Goal: Transaction & Acquisition: Obtain resource

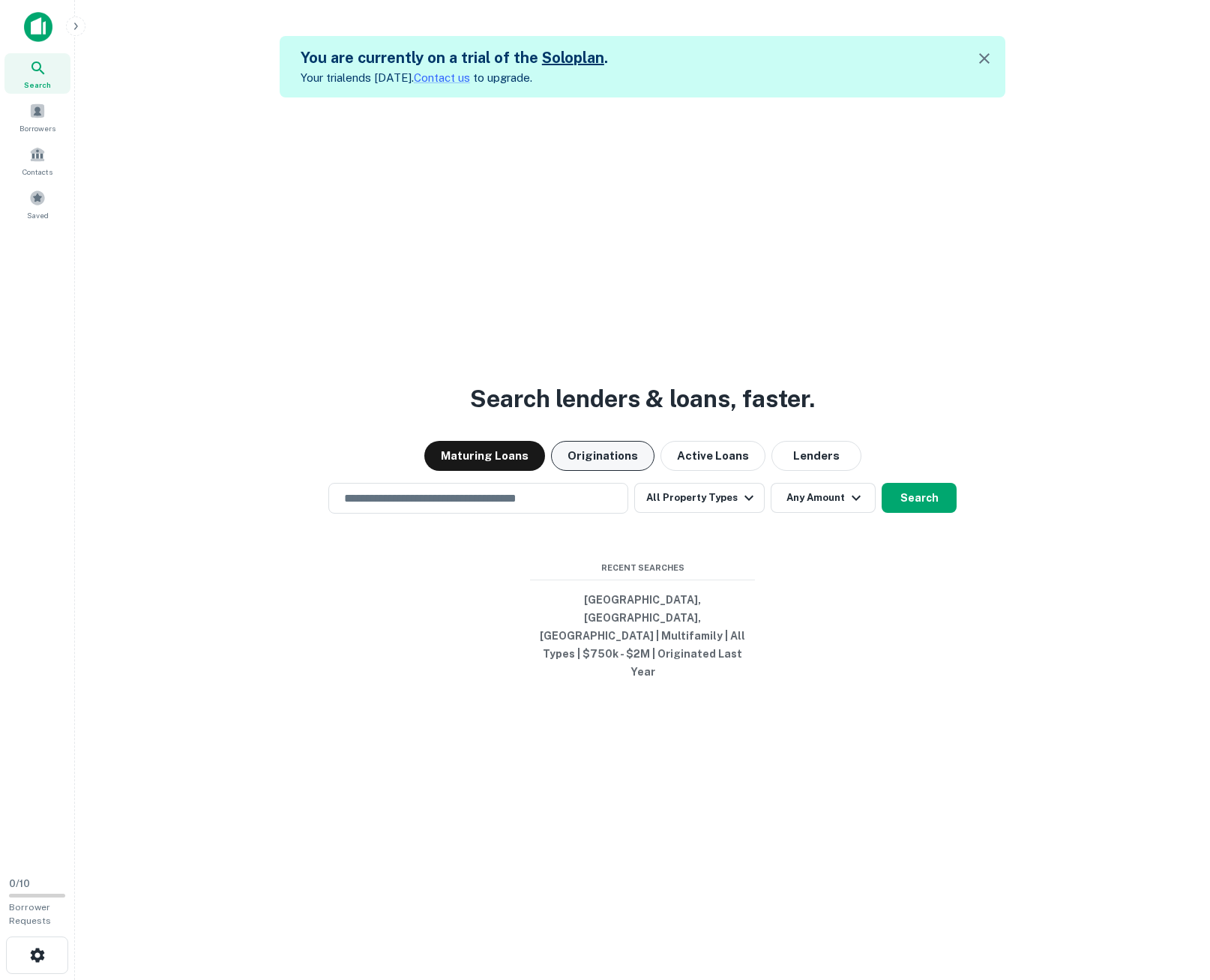
click at [599, 471] on button "Originations" at bounding box center [603, 456] width 104 height 30
click at [522, 507] on input "text" at bounding box center [478, 498] width 287 height 17
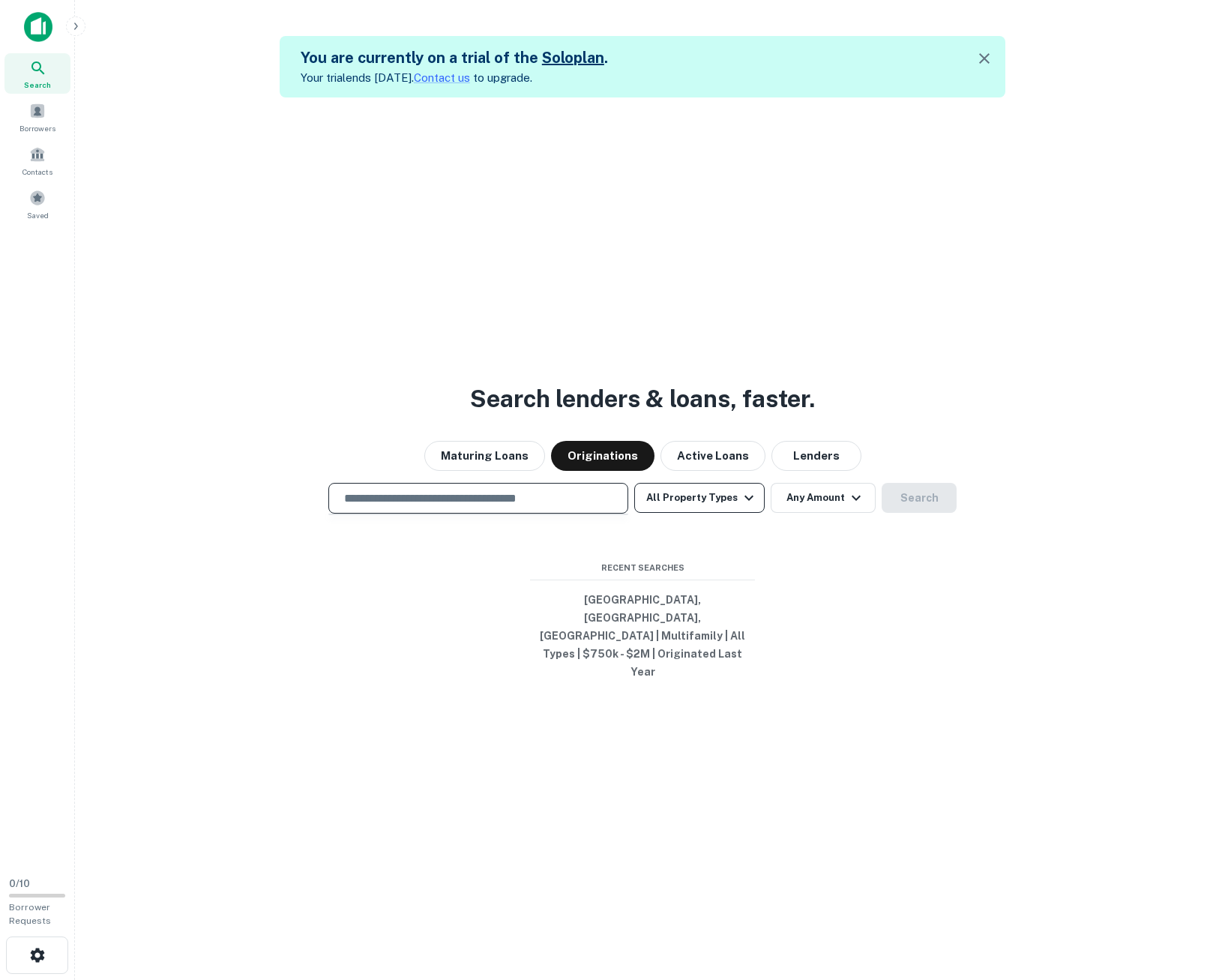
click at [687, 513] on button "All Property Types" at bounding box center [699, 498] width 130 height 30
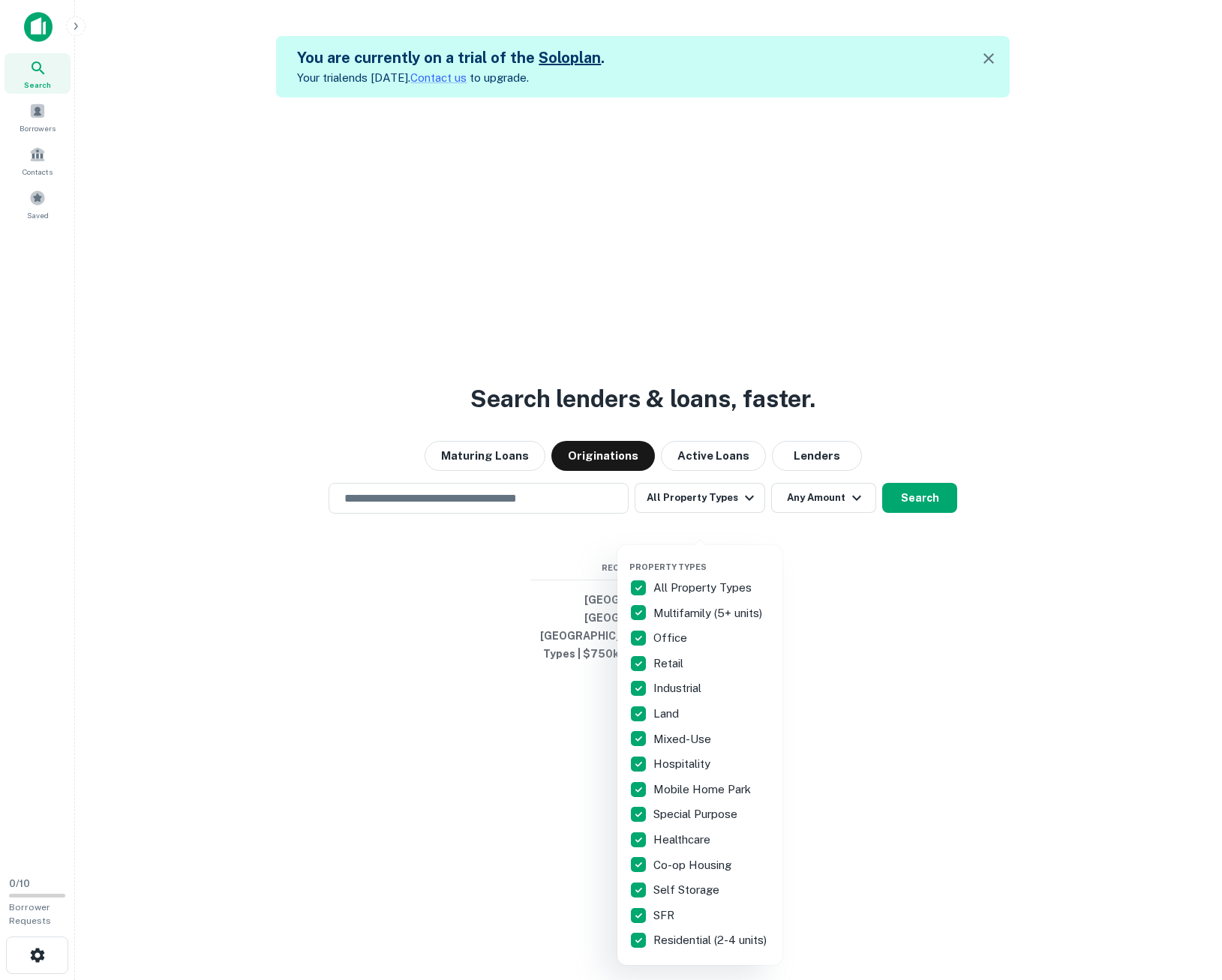
click at [667, 590] on p "All Property Types" at bounding box center [704, 587] width 102 height 18
click at [667, 612] on p "Multifamily (5+ units)" at bounding box center [709, 613] width 112 height 18
click at [801, 574] on div at bounding box center [611, 490] width 1222 height 980
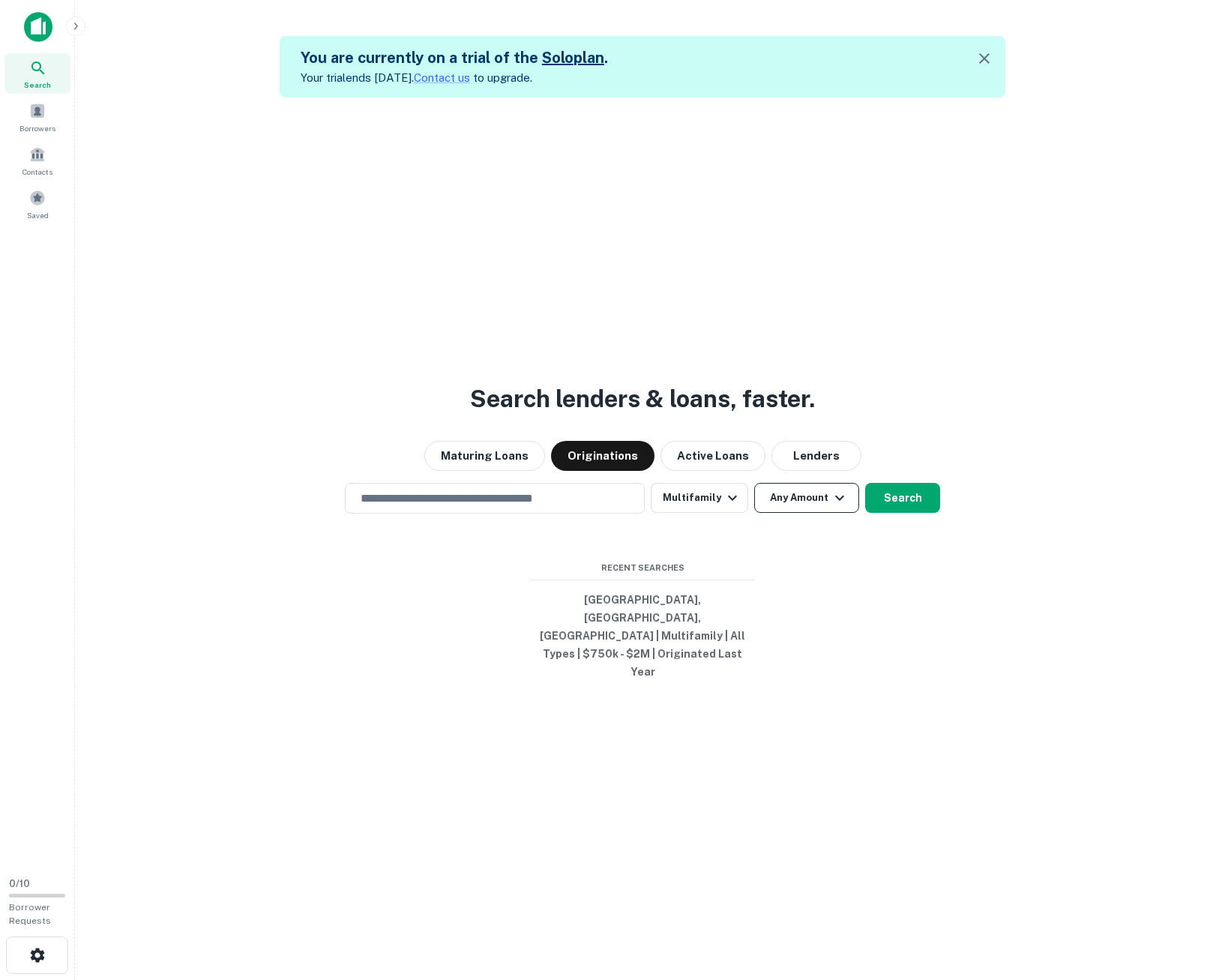
click at [820, 513] on button "Any Amount" at bounding box center [807, 498] width 105 height 30
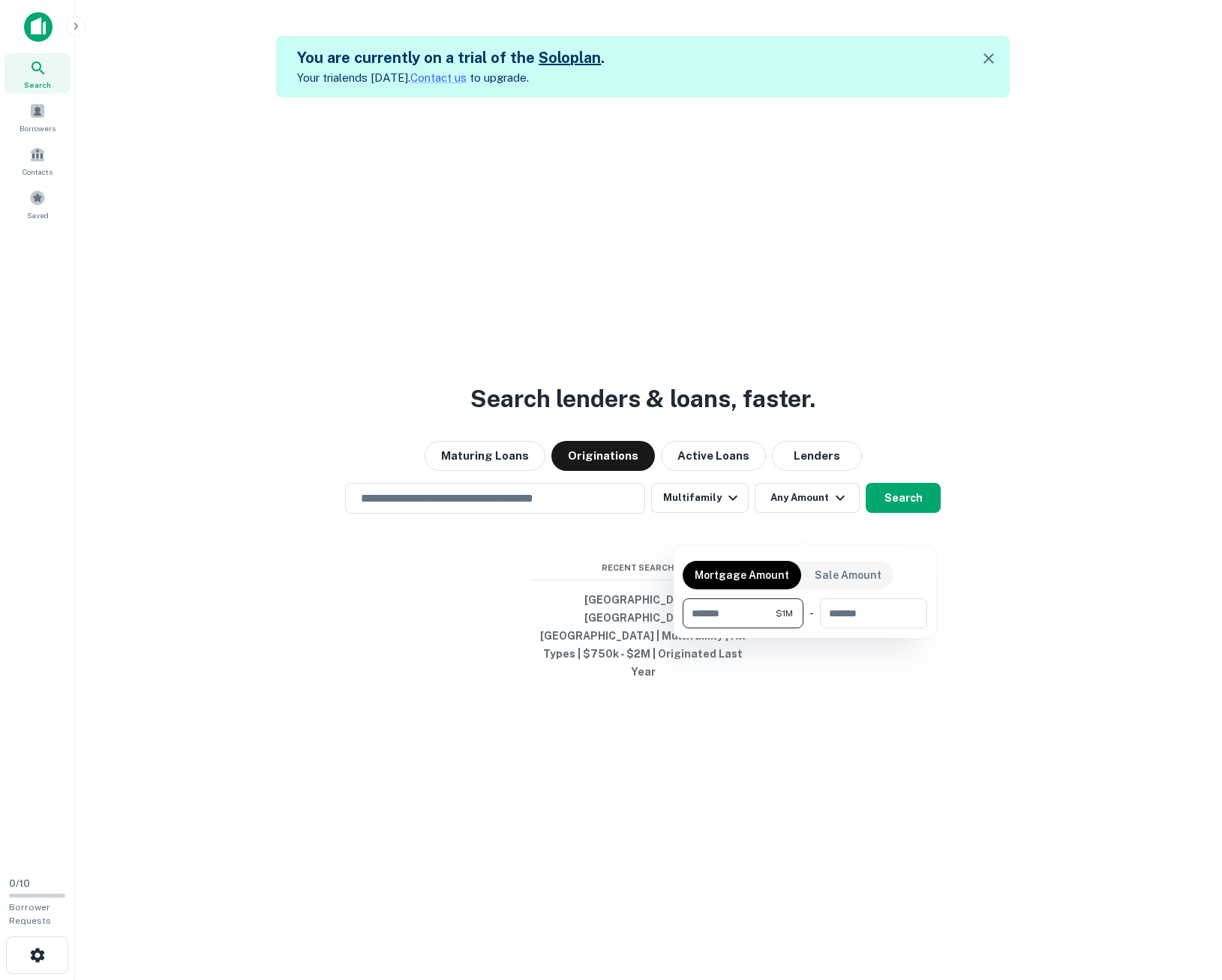
type input "*******"
type input "********"
click at [728, 744] on div at bounding box center [611, 490] width 1222 height 980
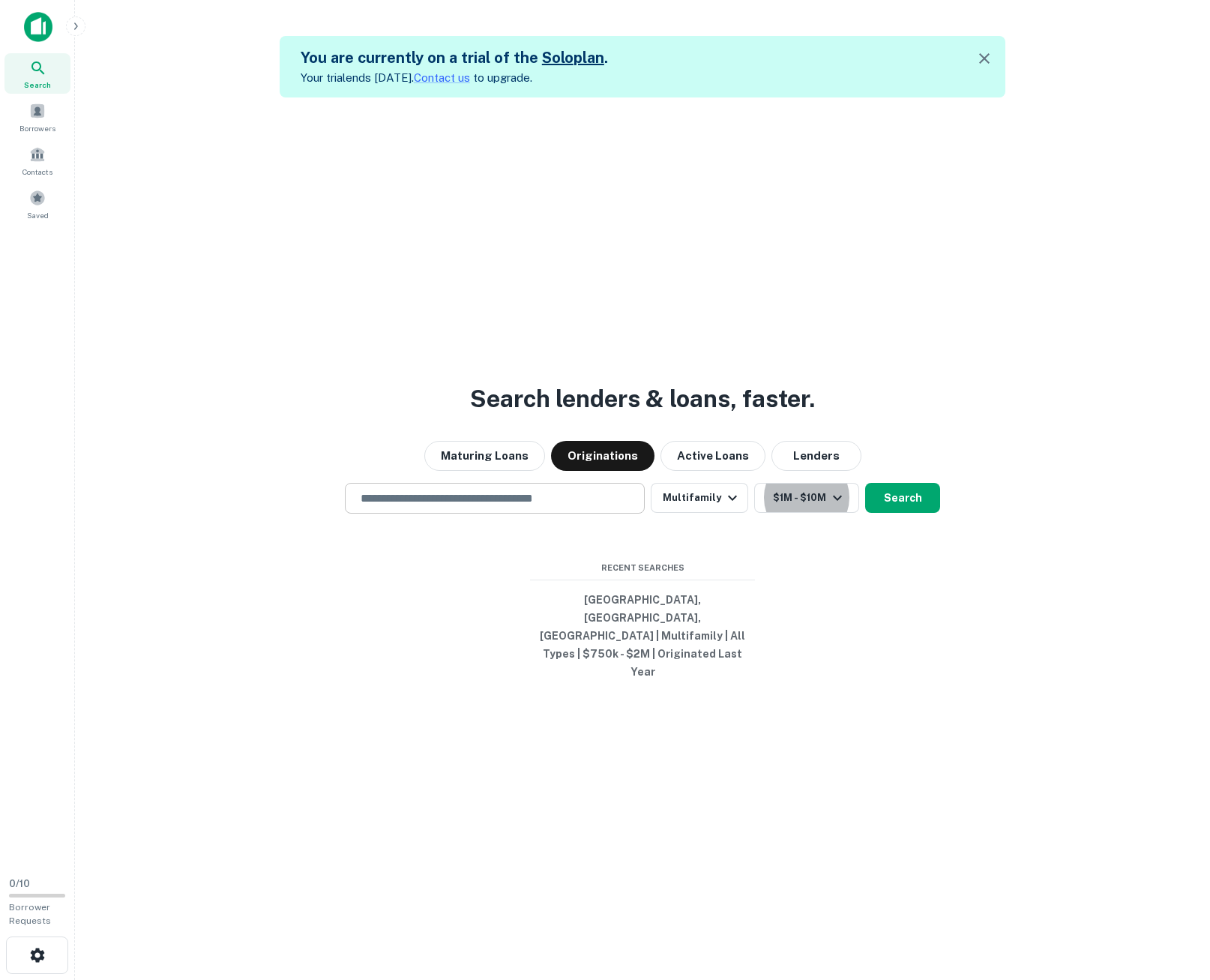
click at [489, 507] on input "text" at bounding box center [494, 498] width 287 height 17
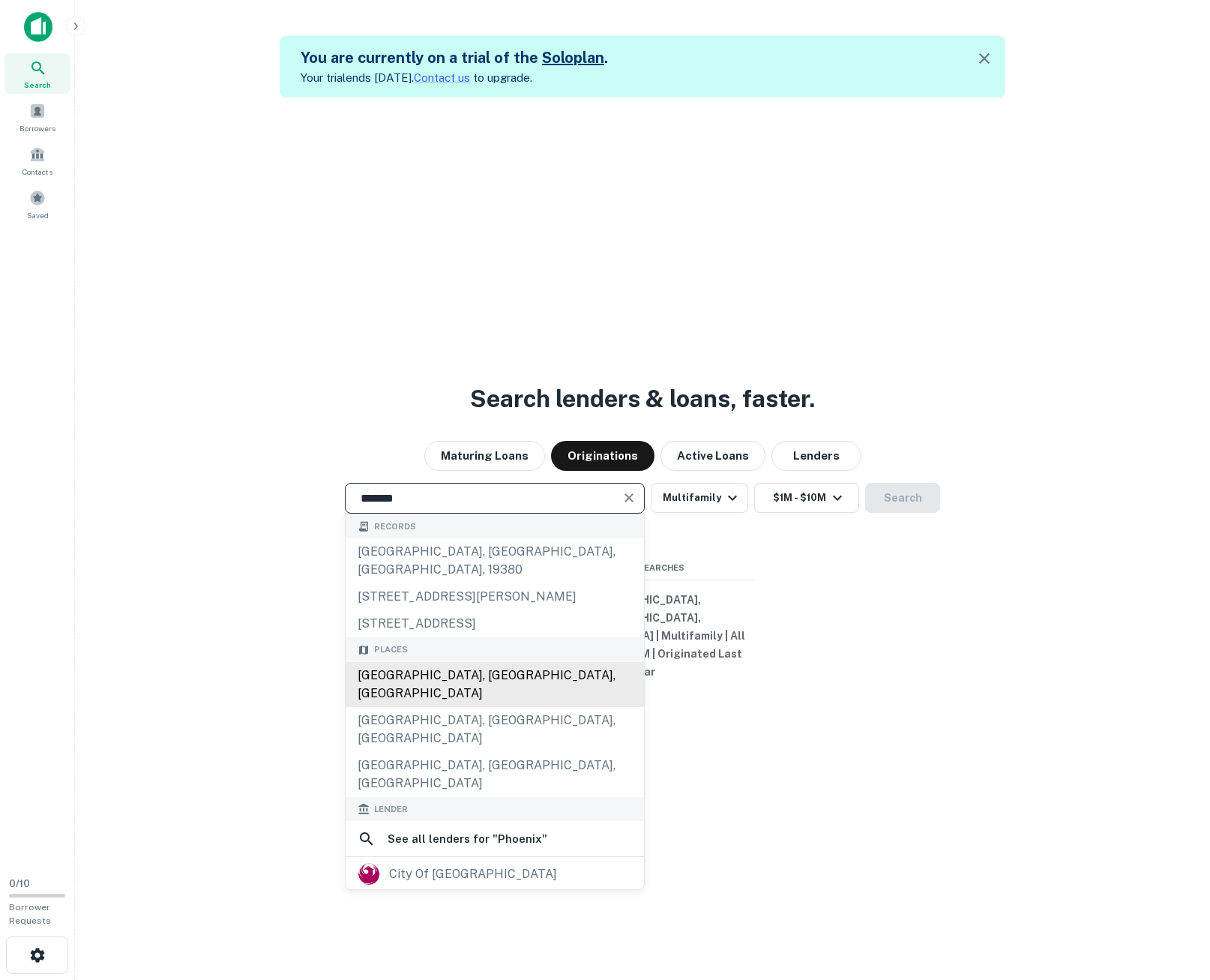
click at [466, 690] on div "Phoenix, AZ, USA" at bounding box center [494, 684] width 299 height 45
type input "**********"
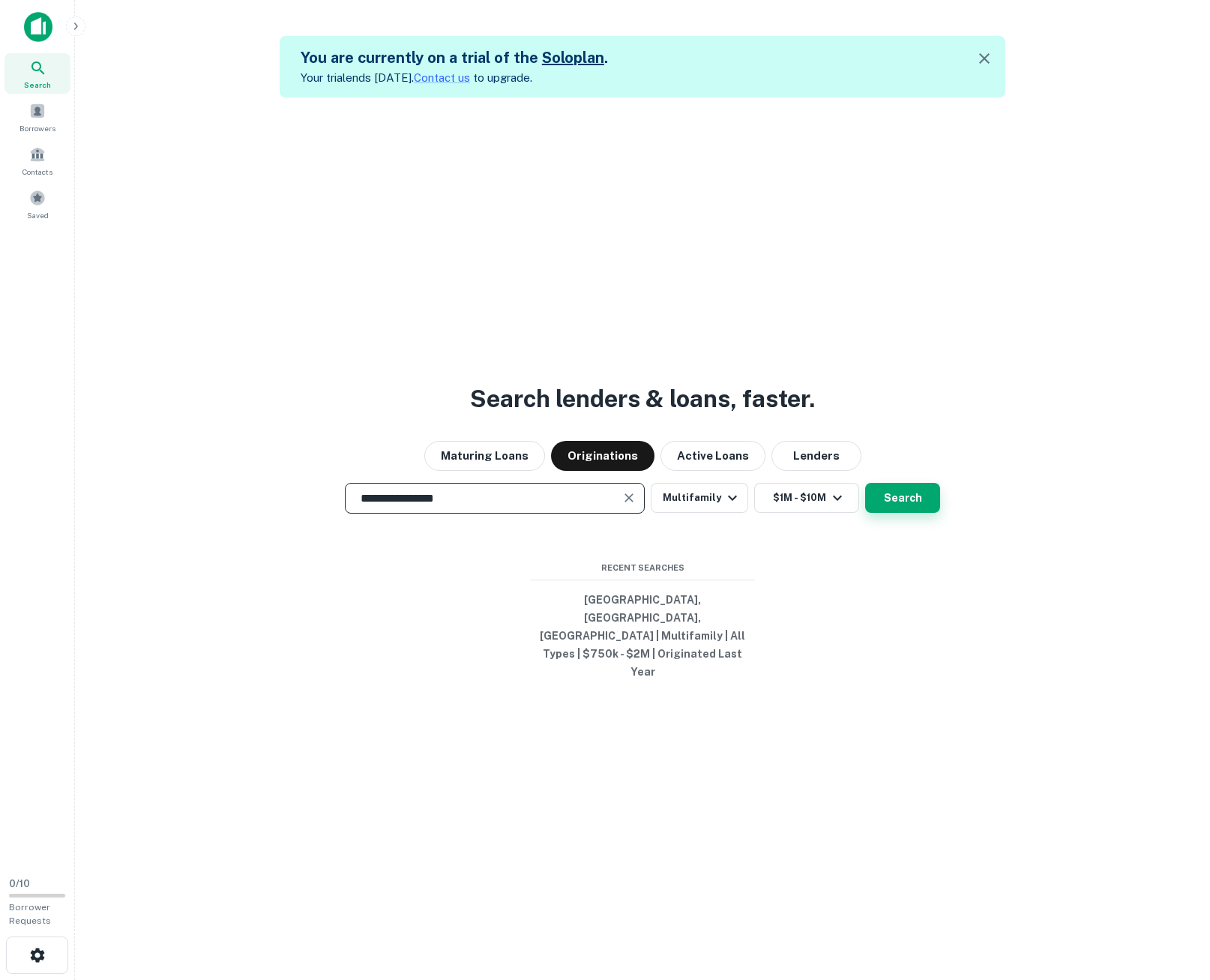
click at [909, 513] on button "Search" at bounding box center [902, 498] width 75 height 30
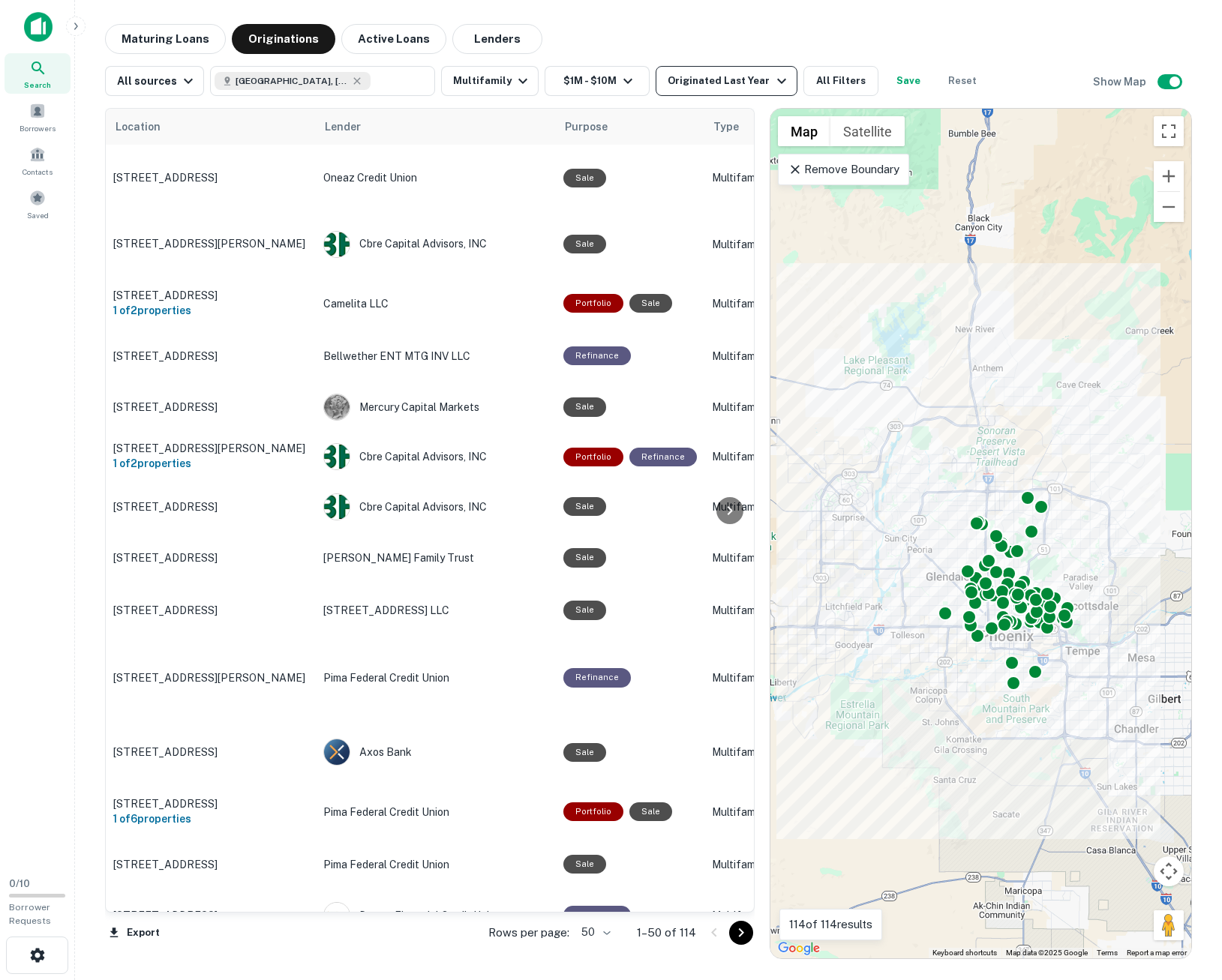
click at [777, 83] on icon "button" at bounding box center [782, 81] width 9 height 5
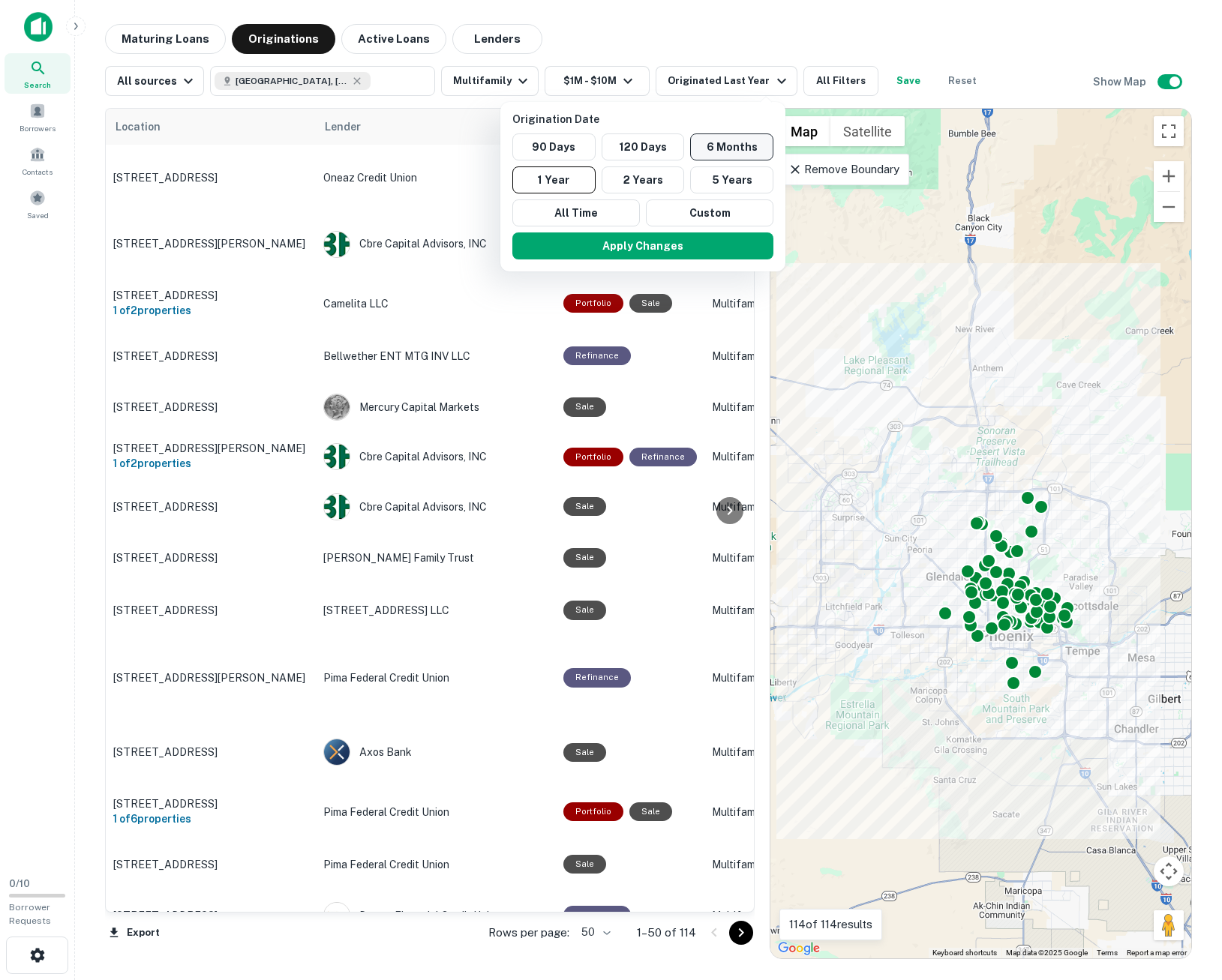
click at [740, 143] on button "6 Months" at bounding box center [731, 147] width 84 height 27
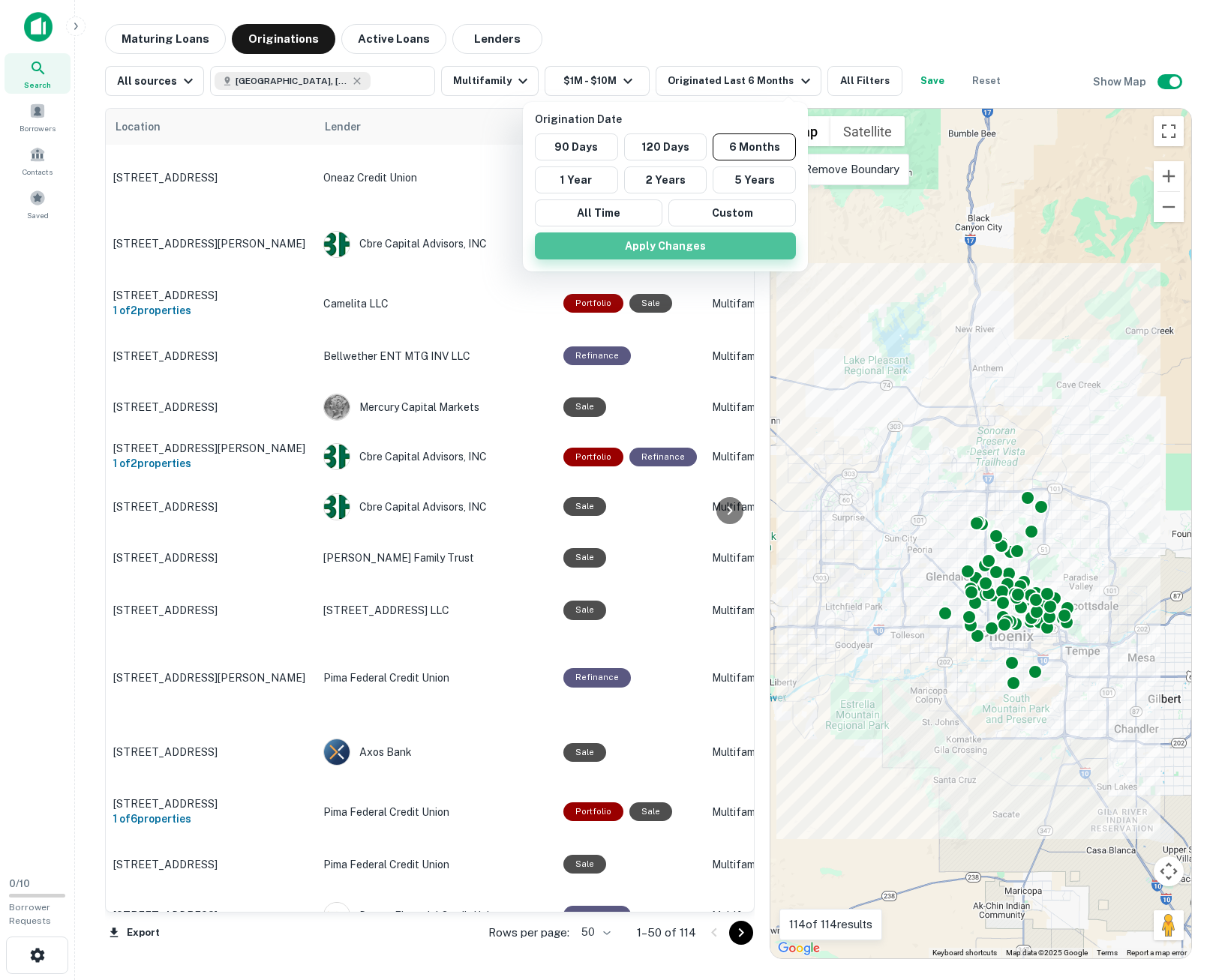
click at [702, 250] on button "Apply Changes" at bounding box center [665, 246] width 261 height 27
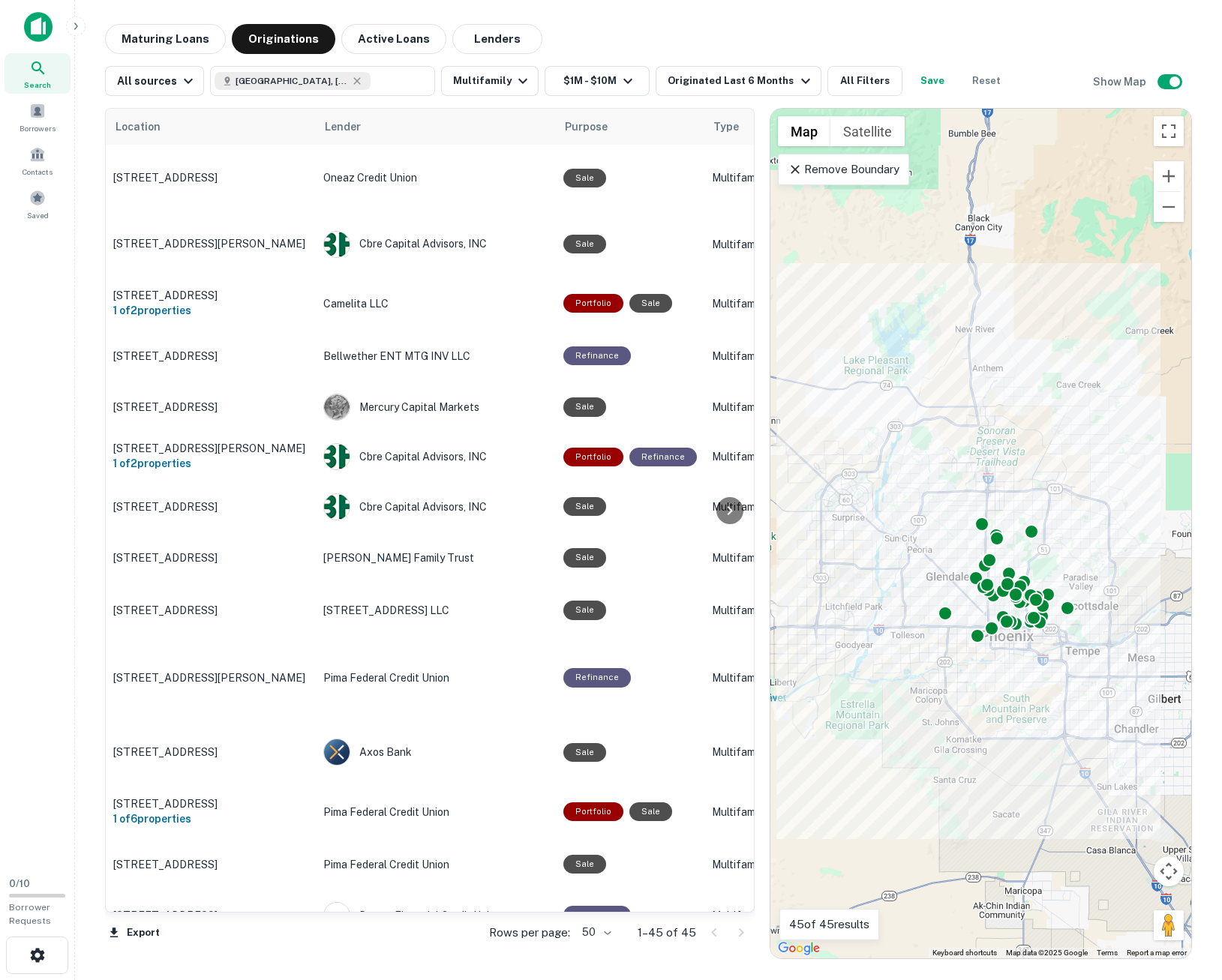
click at [979, 31] on div "Maturing Loans Originations Active Loans Lenders" at bounding box center [649, 39] width 1087 height 30
click at [494, 47] on button "Lenders" at bounding box center [497, 39] width 90 height 30
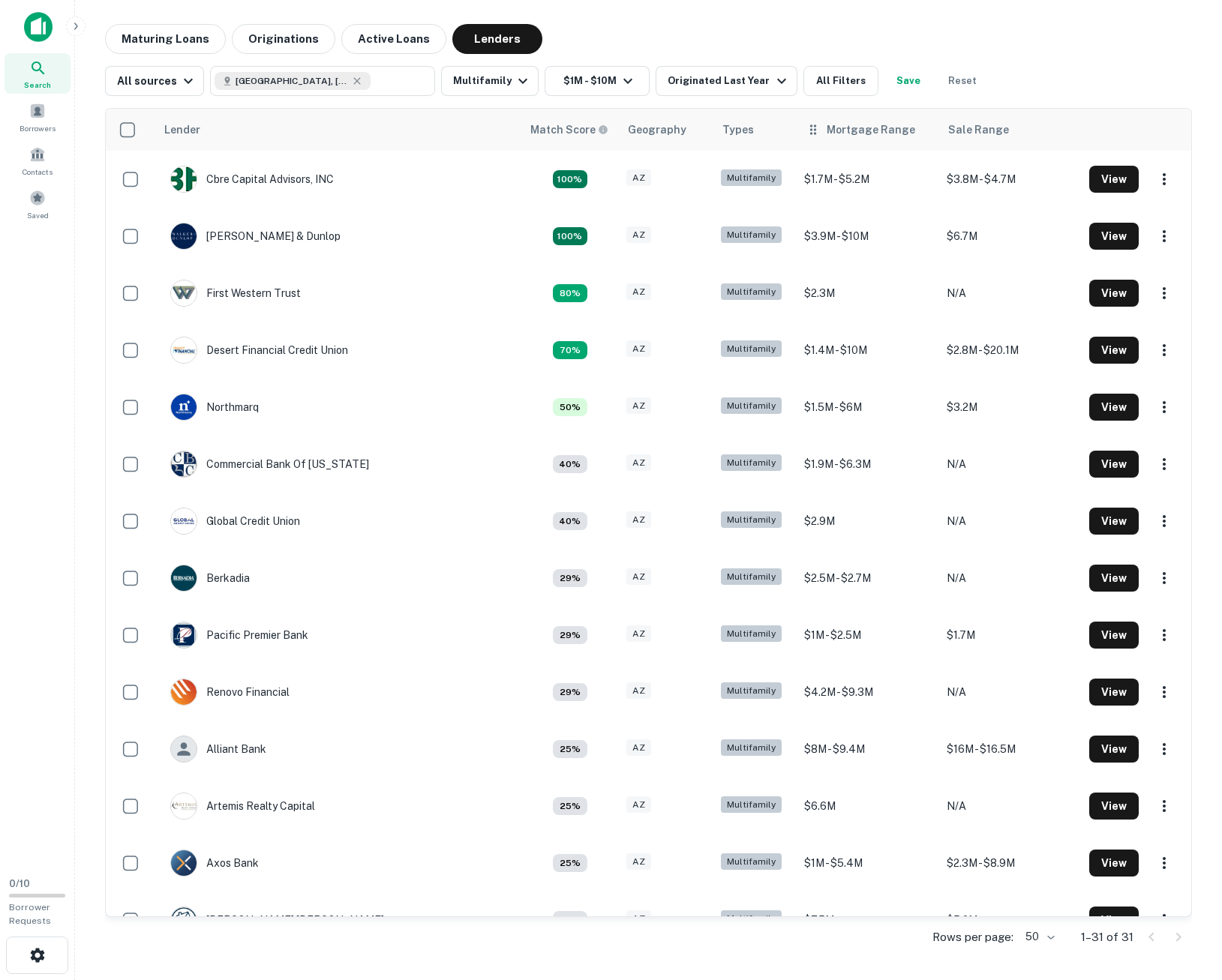
click at [834, 134] on div "Mortgage Range" at bounding box center [871, 129] width 89 height 18
click at [826, 138] on div "Mortgage Range" at bounding box center [871, 129] width 89 height 18
click at [807, 135] on icon at bounding box center [813, 129] width 15 height 18
click at [805, 128] on icon at bounding box center [813, 129] width 15 height 18
click at [859, 132] on div "Mortgage Range" at bounding box center [871, 129] width 89 height 18
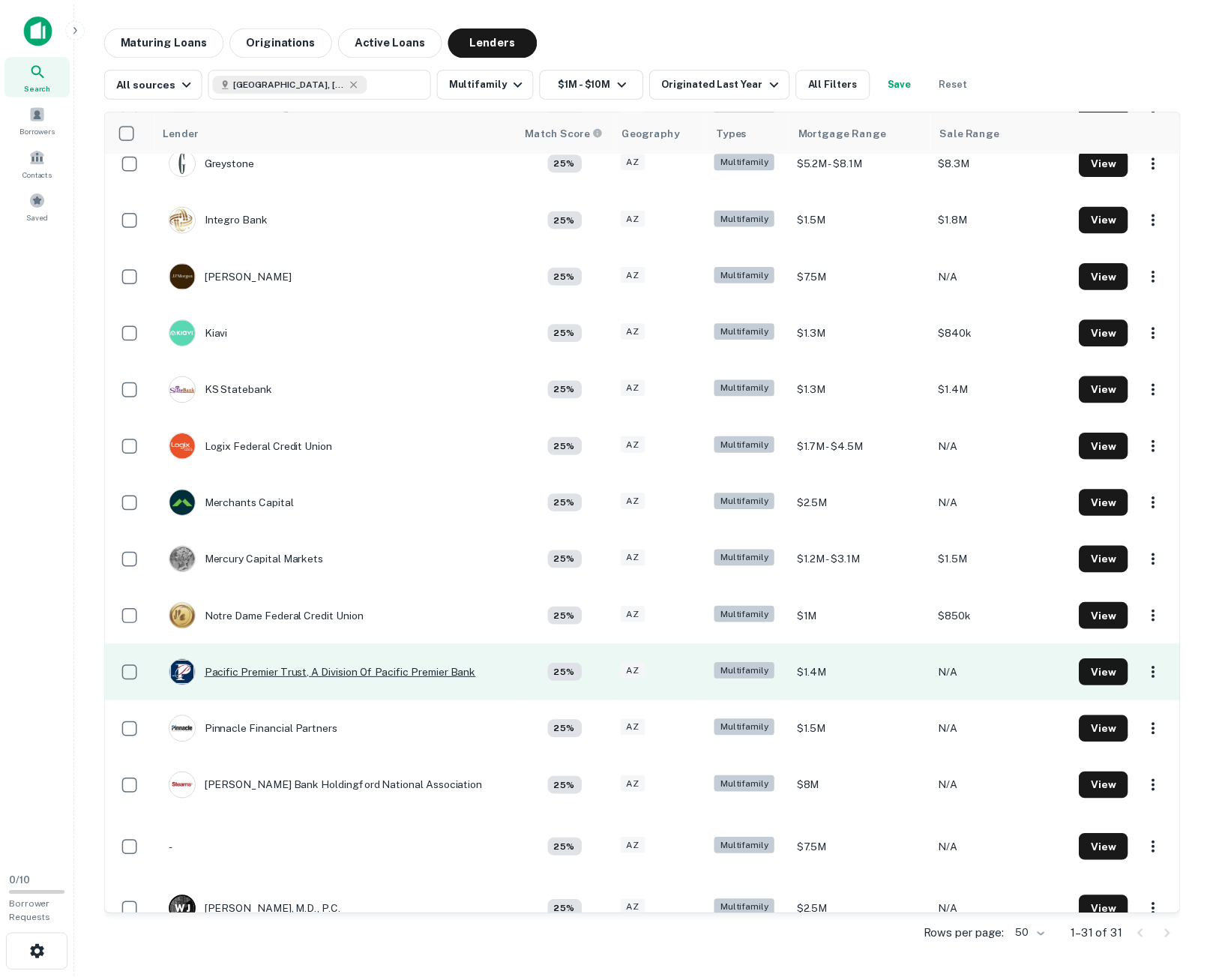
scroll to position [915, 0]
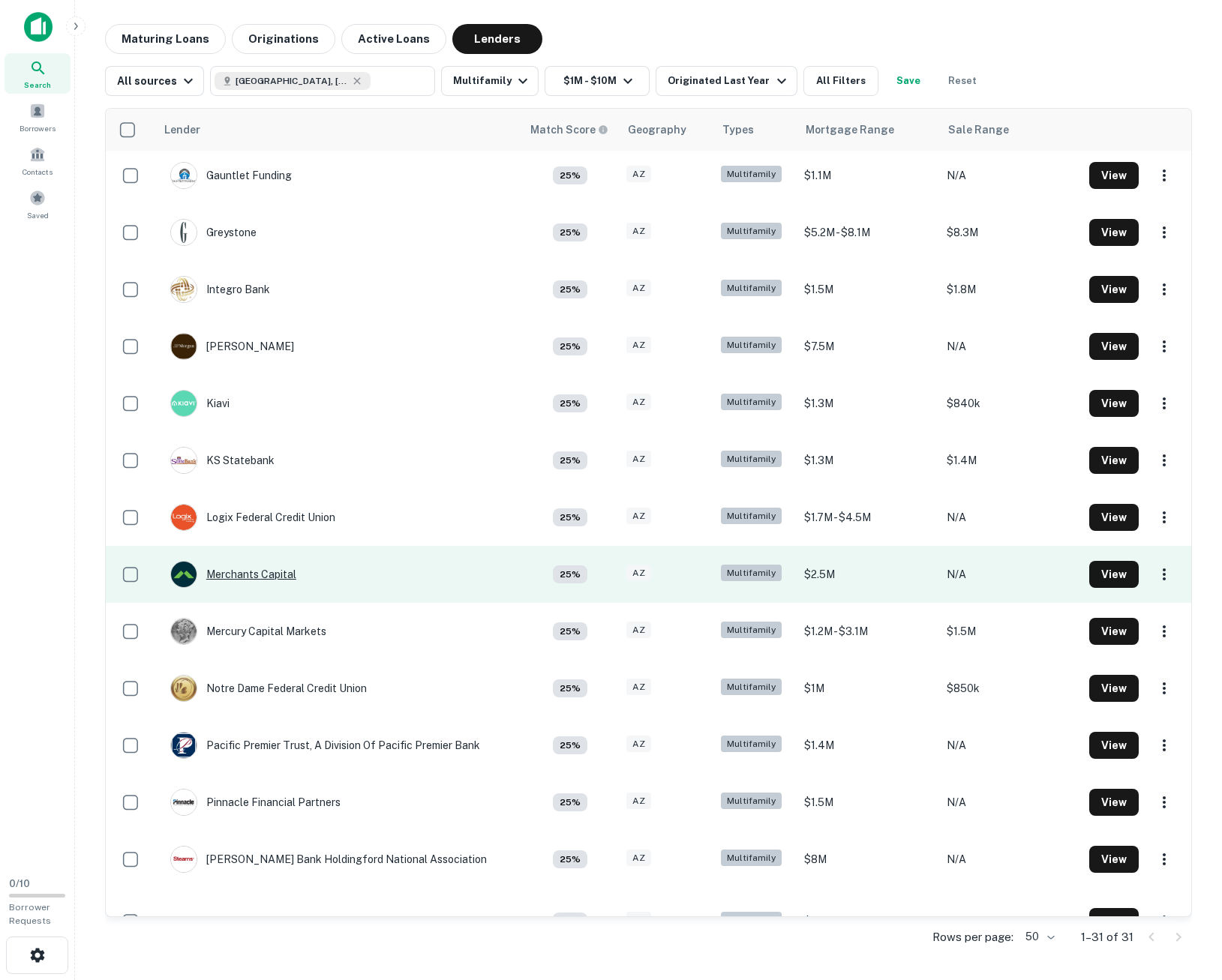
click at [243, 574] on div "Merchants Capital" at bounding box center [233, 575] width 126 height 27
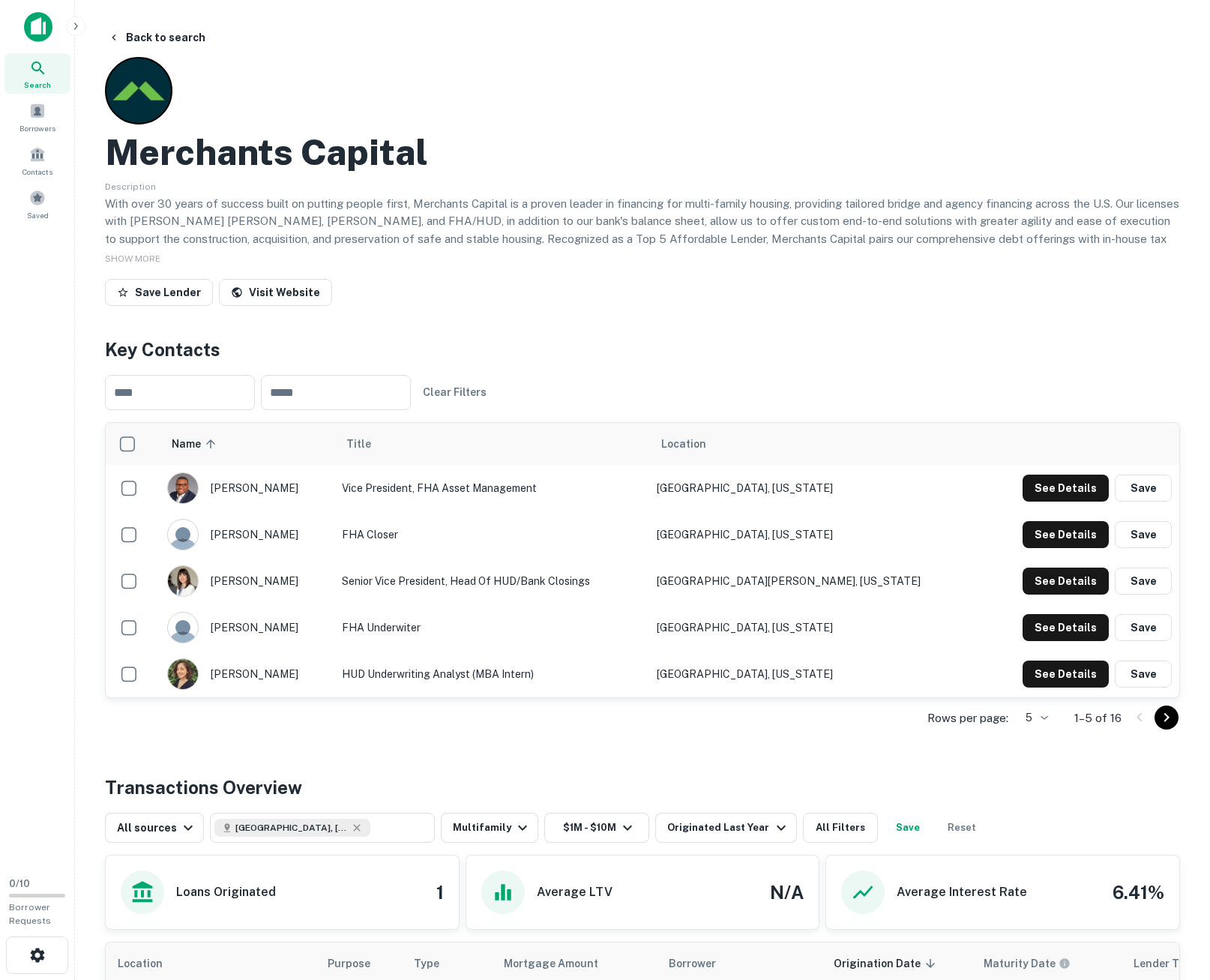
scroll to position [12, 0]
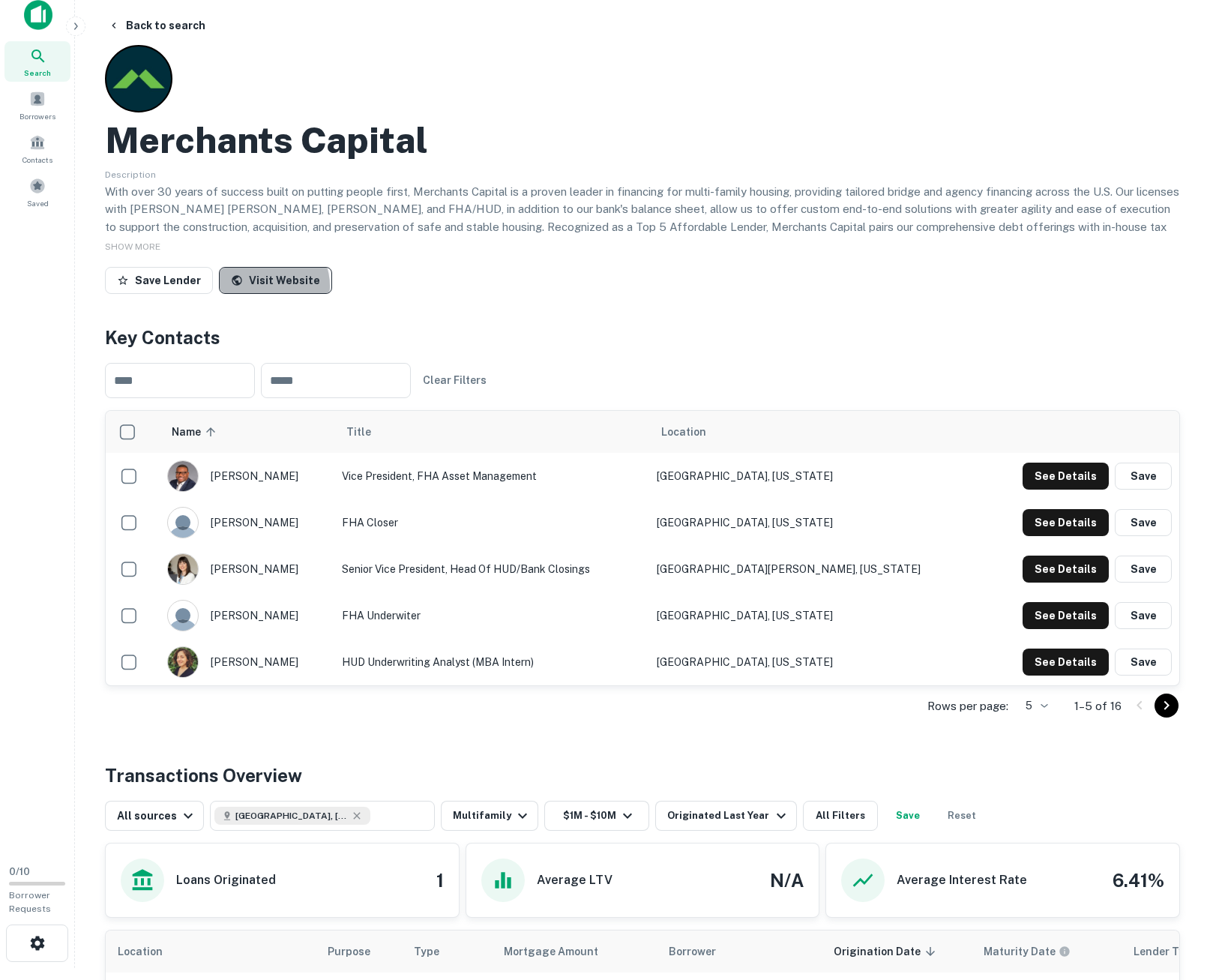
click at [262, 286] on link "Visit Website" at bounding box center [275, 281] width 113 height 27
click at [830, 339] on h4 "Key Contacts" at bounding box center [642, 338] width 1075 height 27
click at [788, 282] on div "Save Lender Visit Website" at bounding box center [642, 284] width 1075 height 33
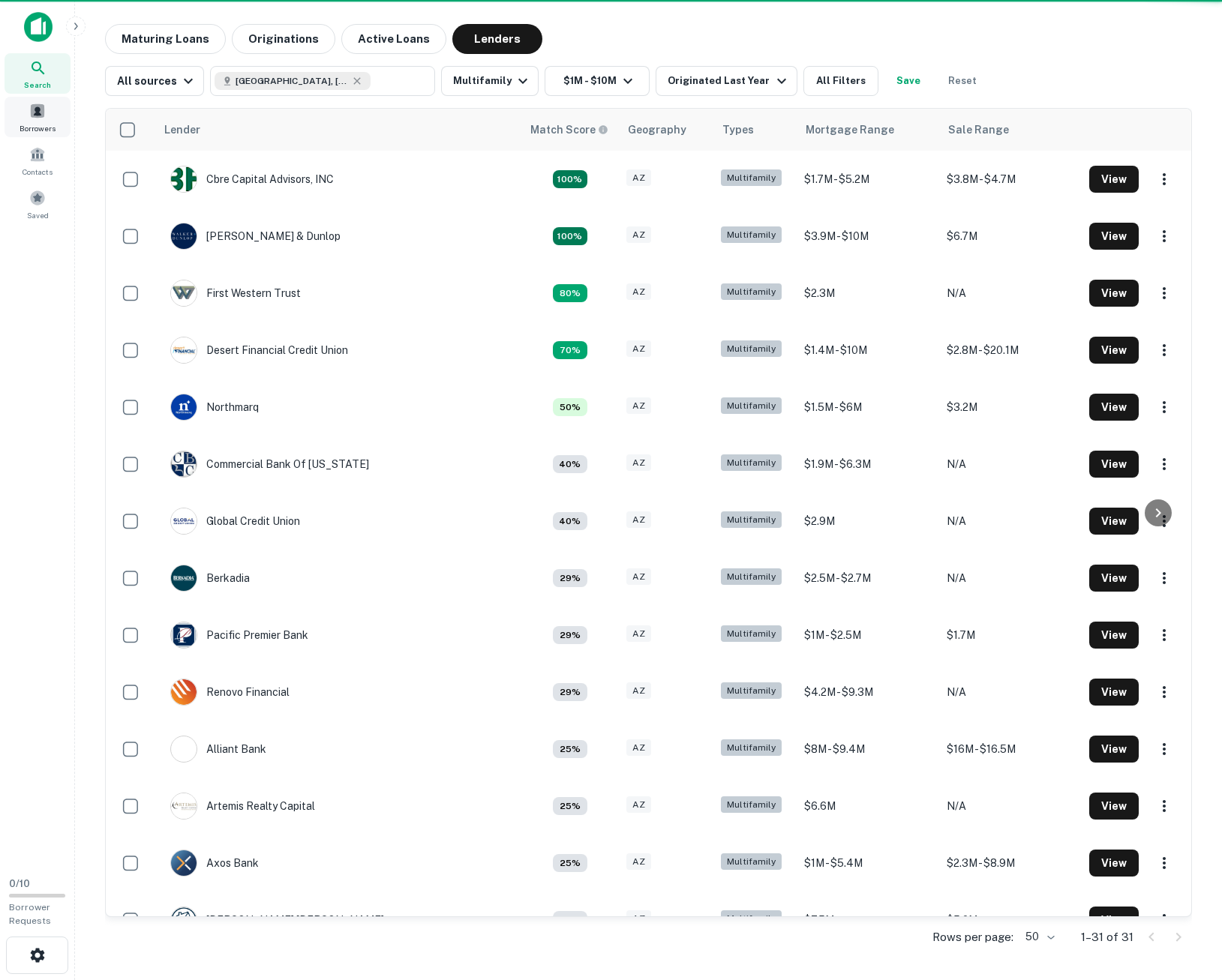
scroll to position [915, 0]
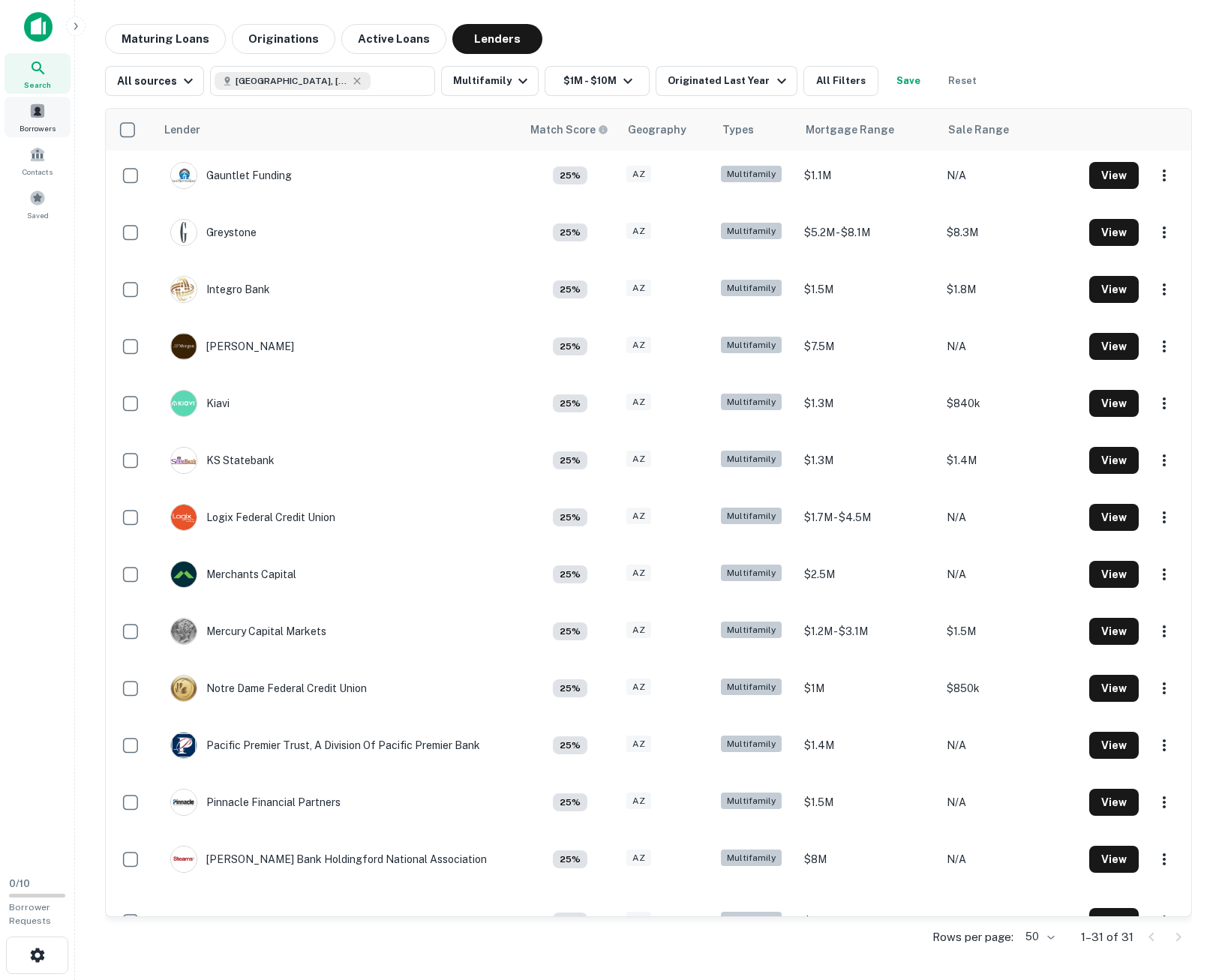
click at [35, 117] on span at bounding box center [38, 111] width 17 height 17
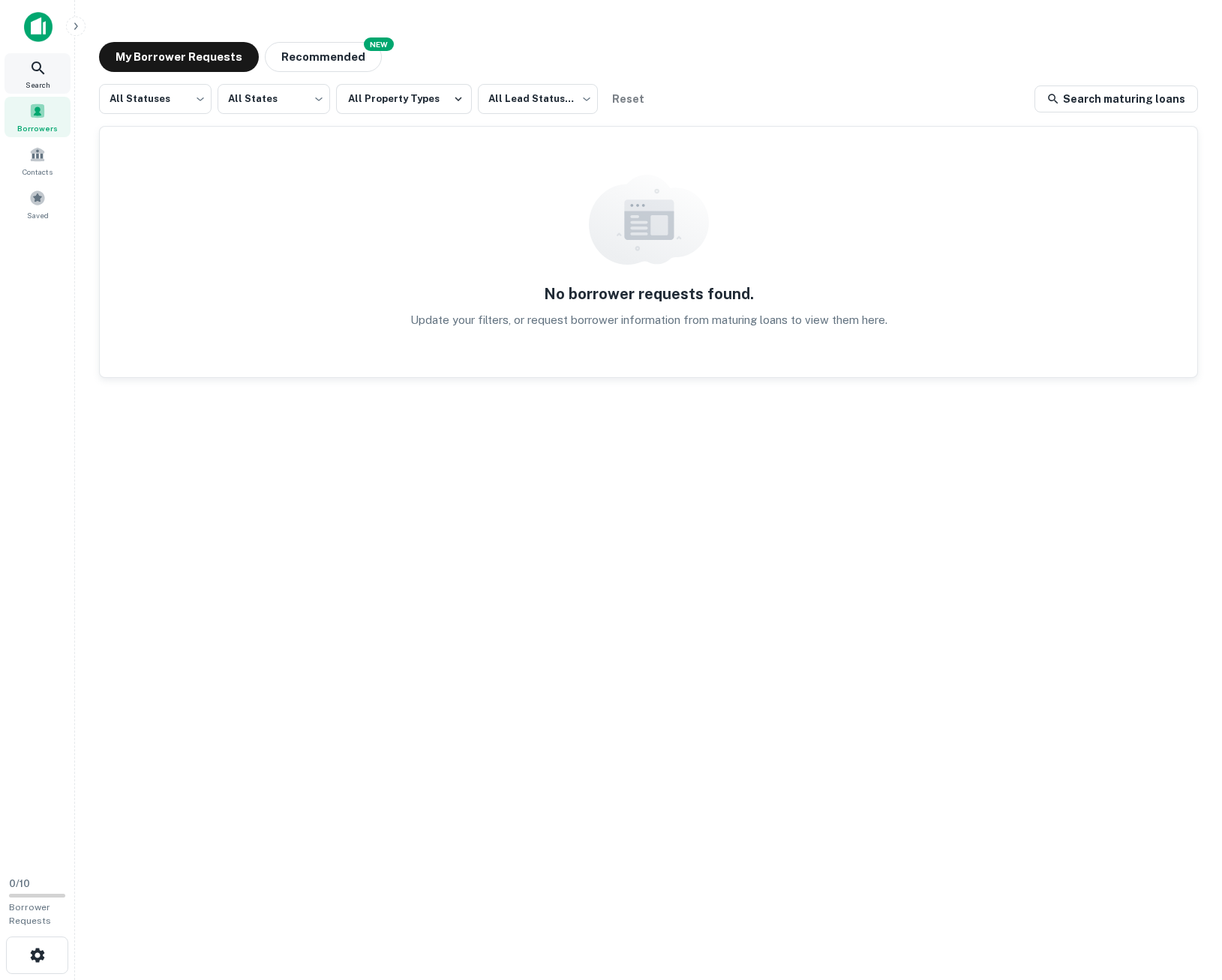
click at [35, 76] on icon at bounding box center [38, 68] width 18 height 18
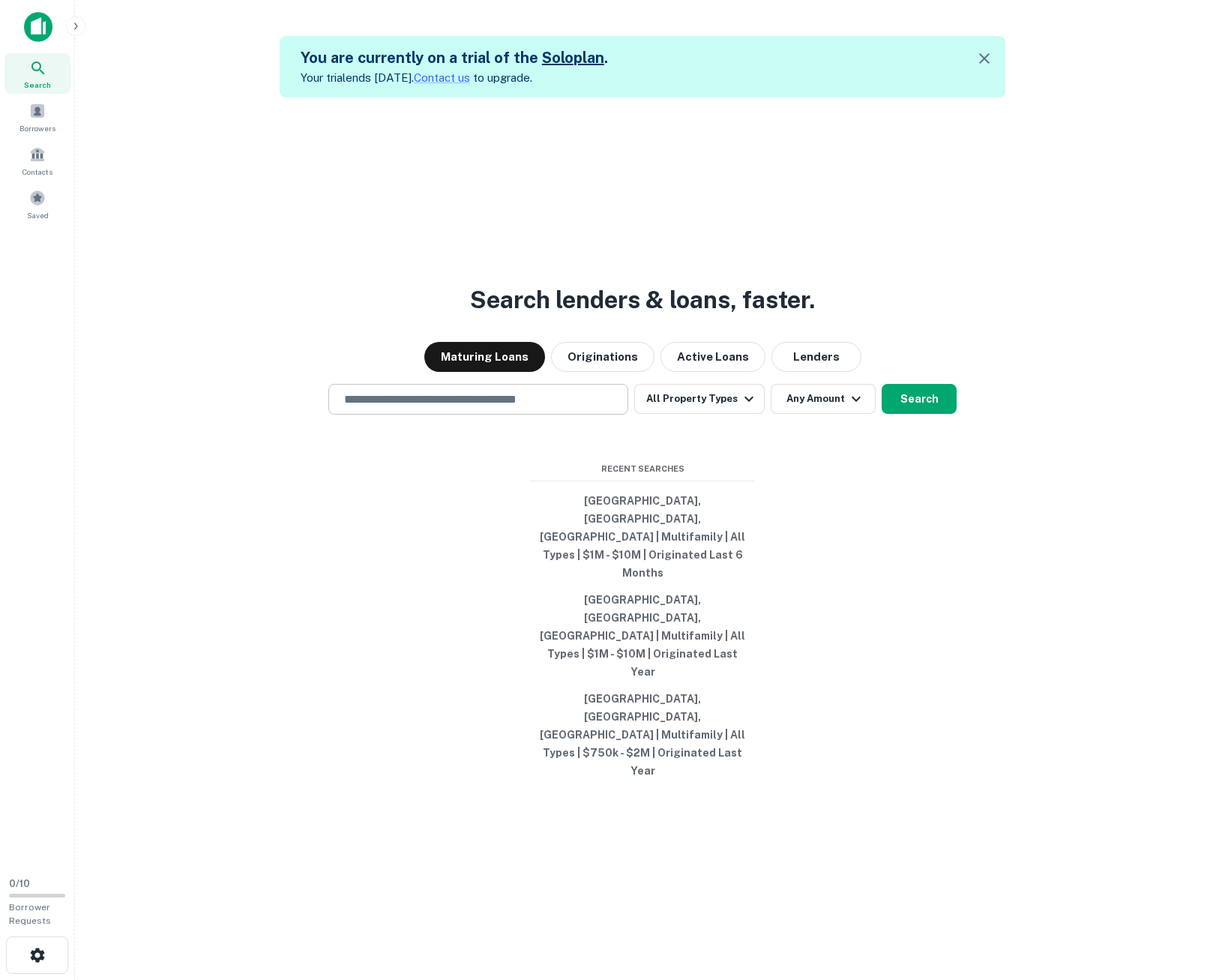
click at [567, 408] on input "text" at bounding box center [478, 399] width 287 height 17
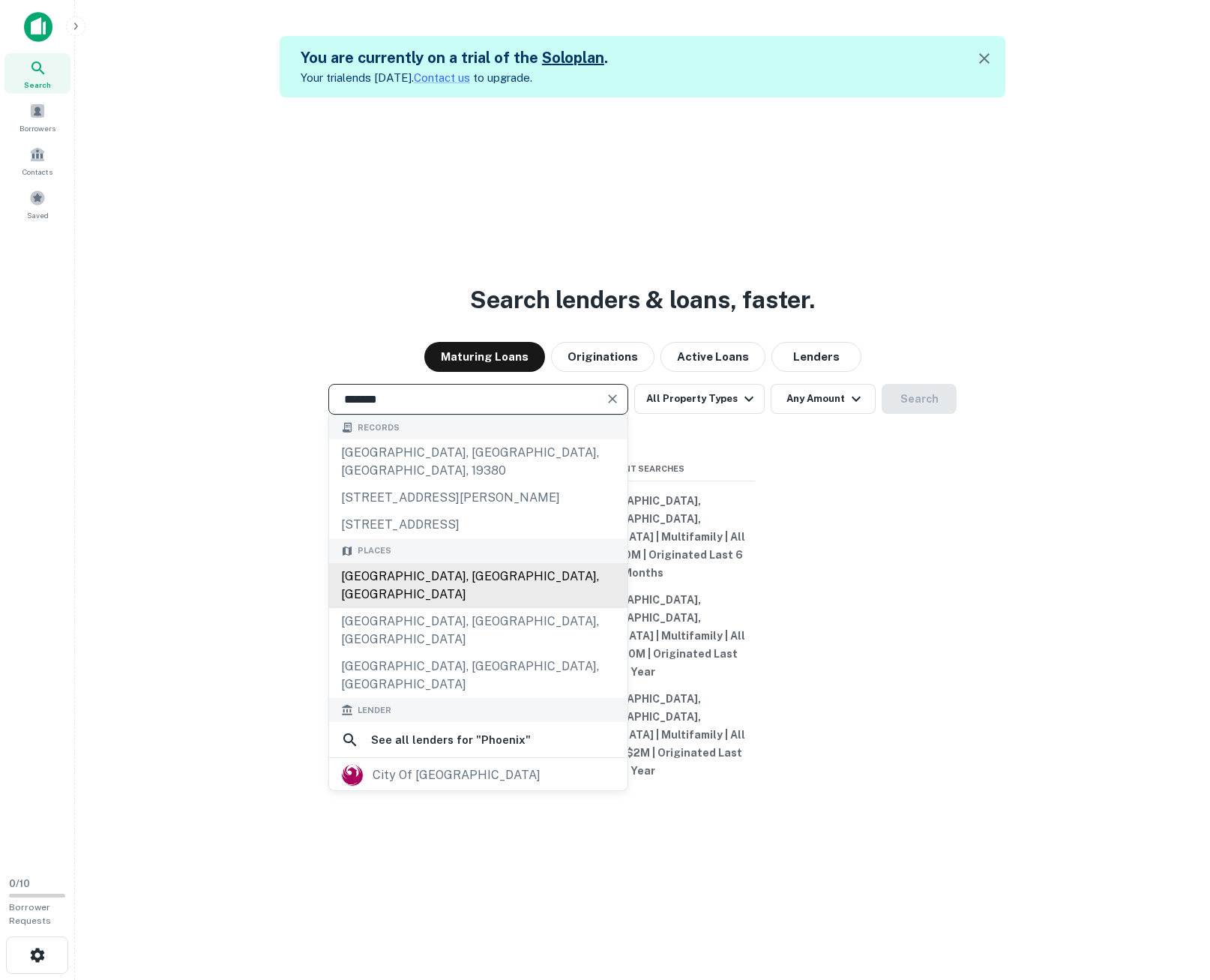
click at [465, 608] on div "[GEOGRAPHIC_DATA], [GEOGRAPHIC_DATA], [GEOGRAPHIC_DATA]" at bounding box center [478, 586] width 299 height 45
type input "**********"
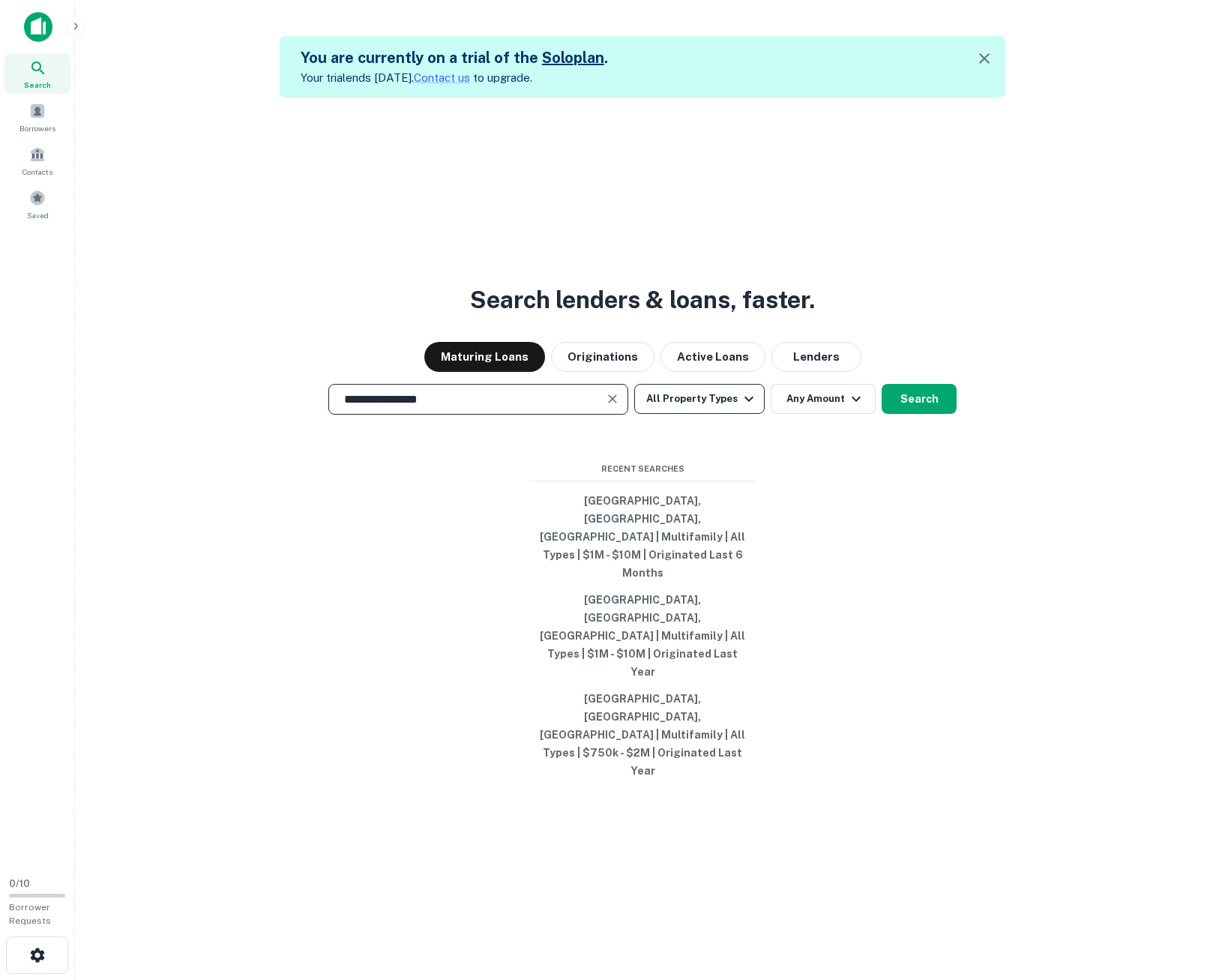
click at [719, 414] on button "All Property Types" at bounding box center [699, 399] width 130 height 30
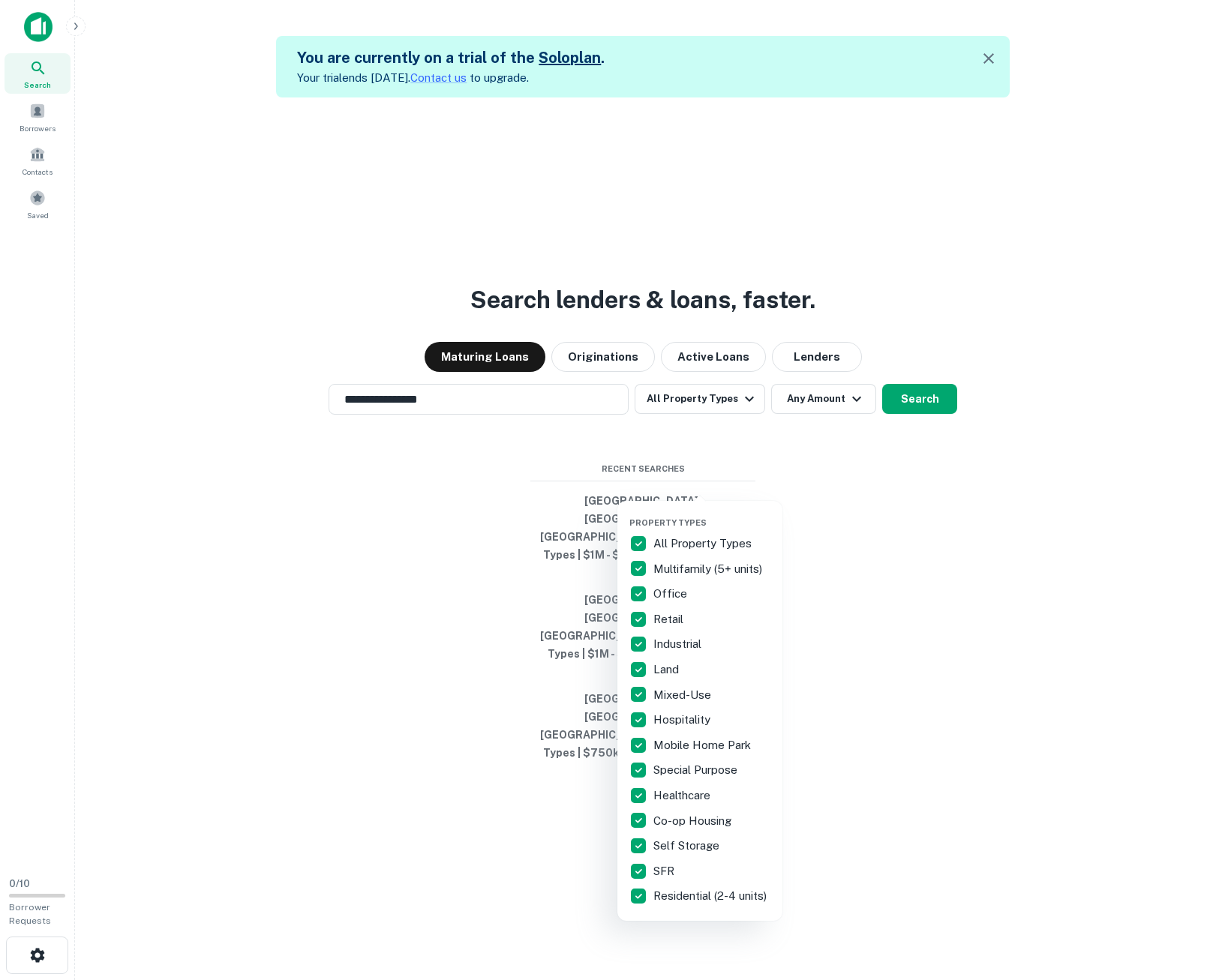
click at [677, 541] on p "All Property Types" at bounding box center [704, 544] width 102 height 18
click at [679, 569] on p "Multifamily (5+ units)" at bounding box center [709, 569] width 112 height 18
click at [823, 538] on div at bounding box center [611, 490] width 1222 height 980
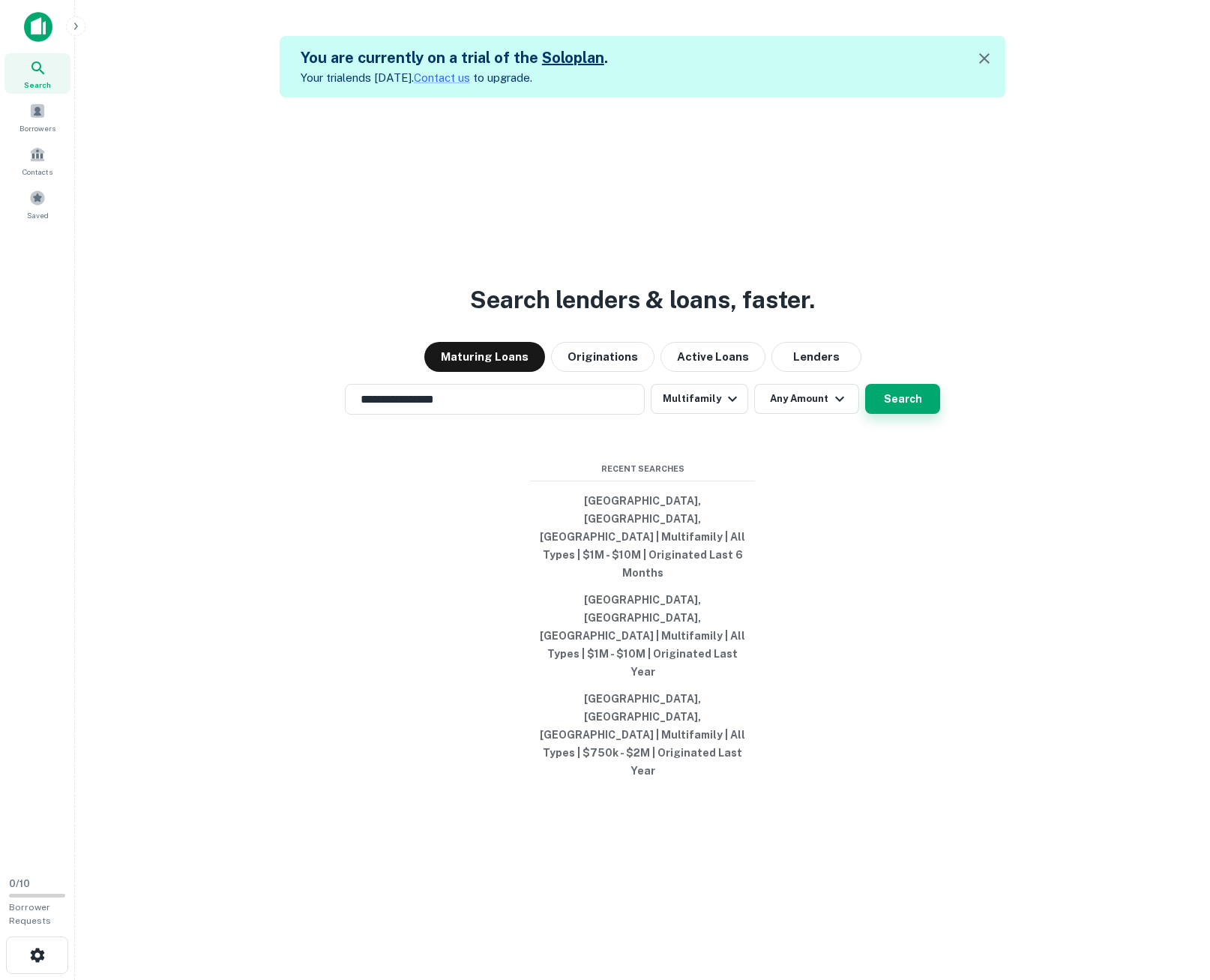
click at [895, 414] on button "Search" at bounding box center [902, 399] width 75 height 30
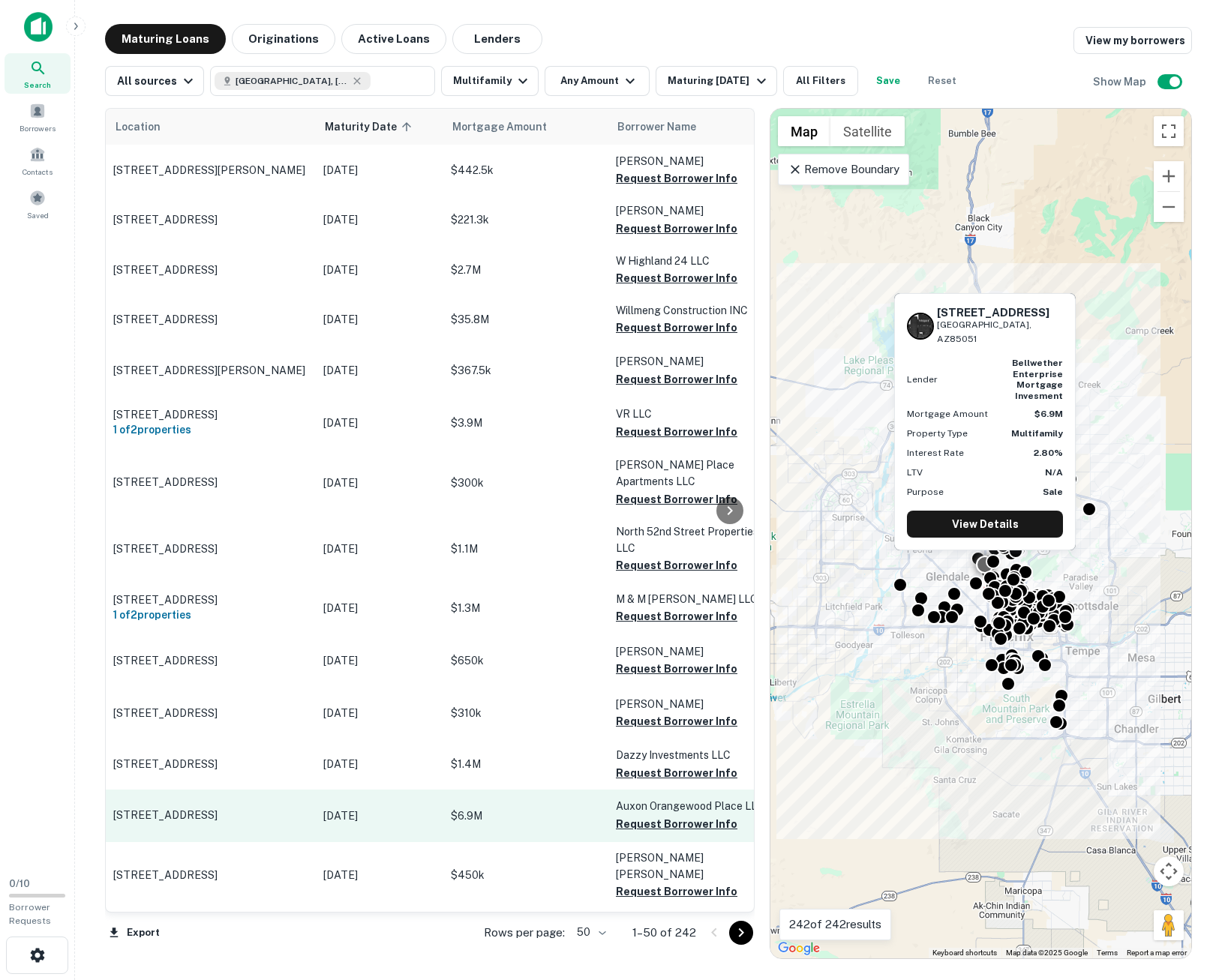
scroll to position [1810, 0]
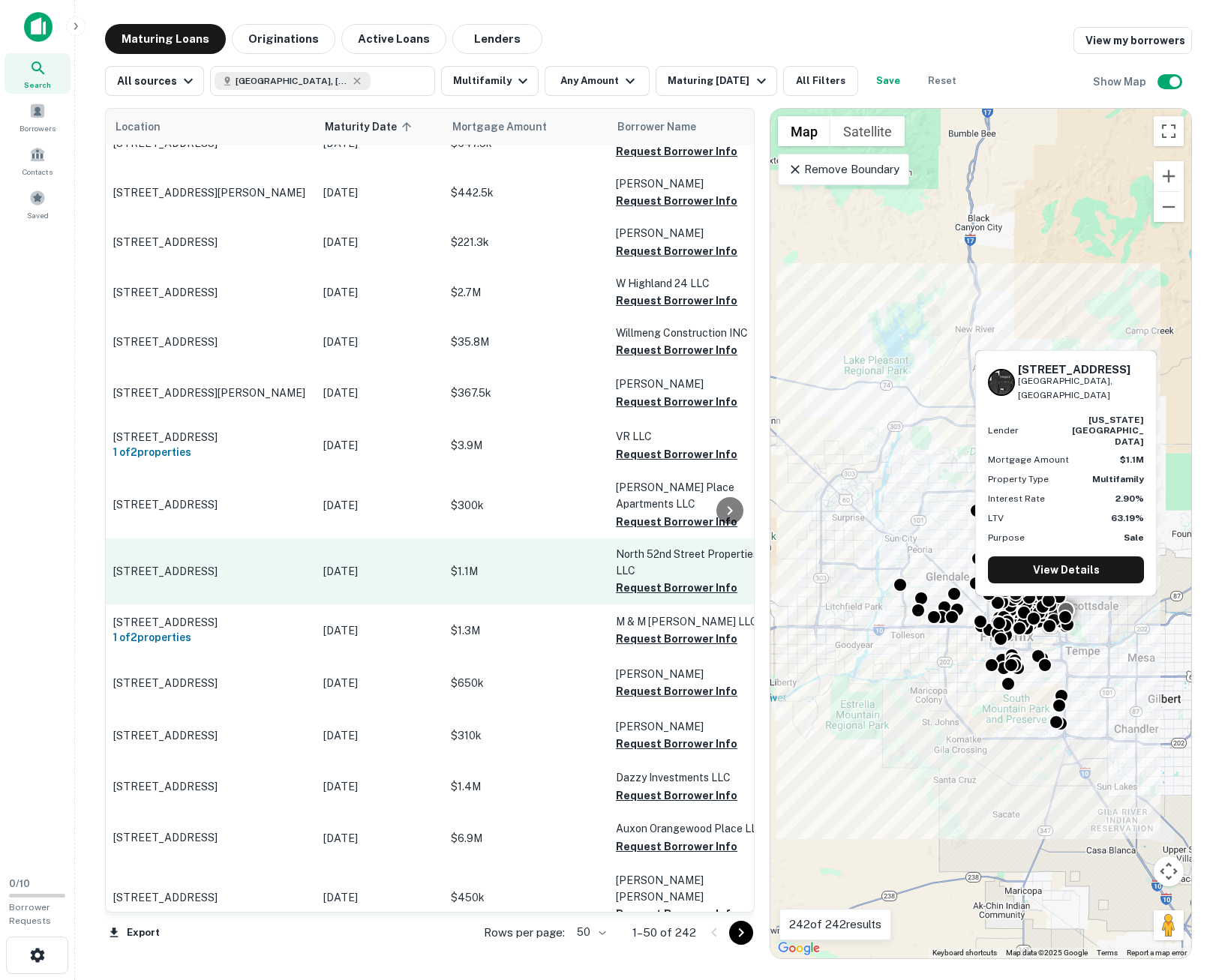
click at [630, 546] on p "North 52nd Street Properties LLC" at bounding box center [690, 563] width 150 height 33
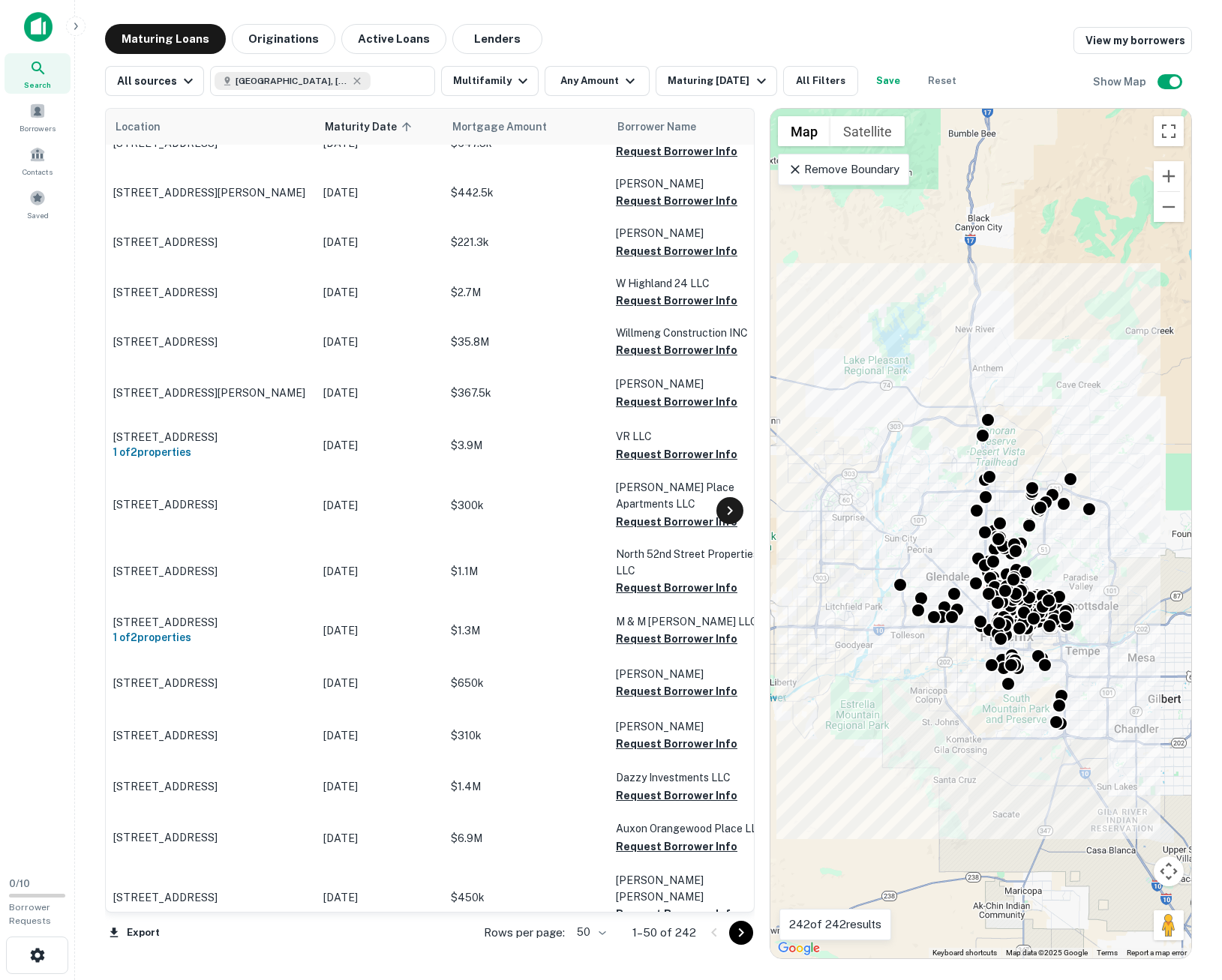
click at [732, 517] on icon at bounding box center [730, 511] width 18 height 18
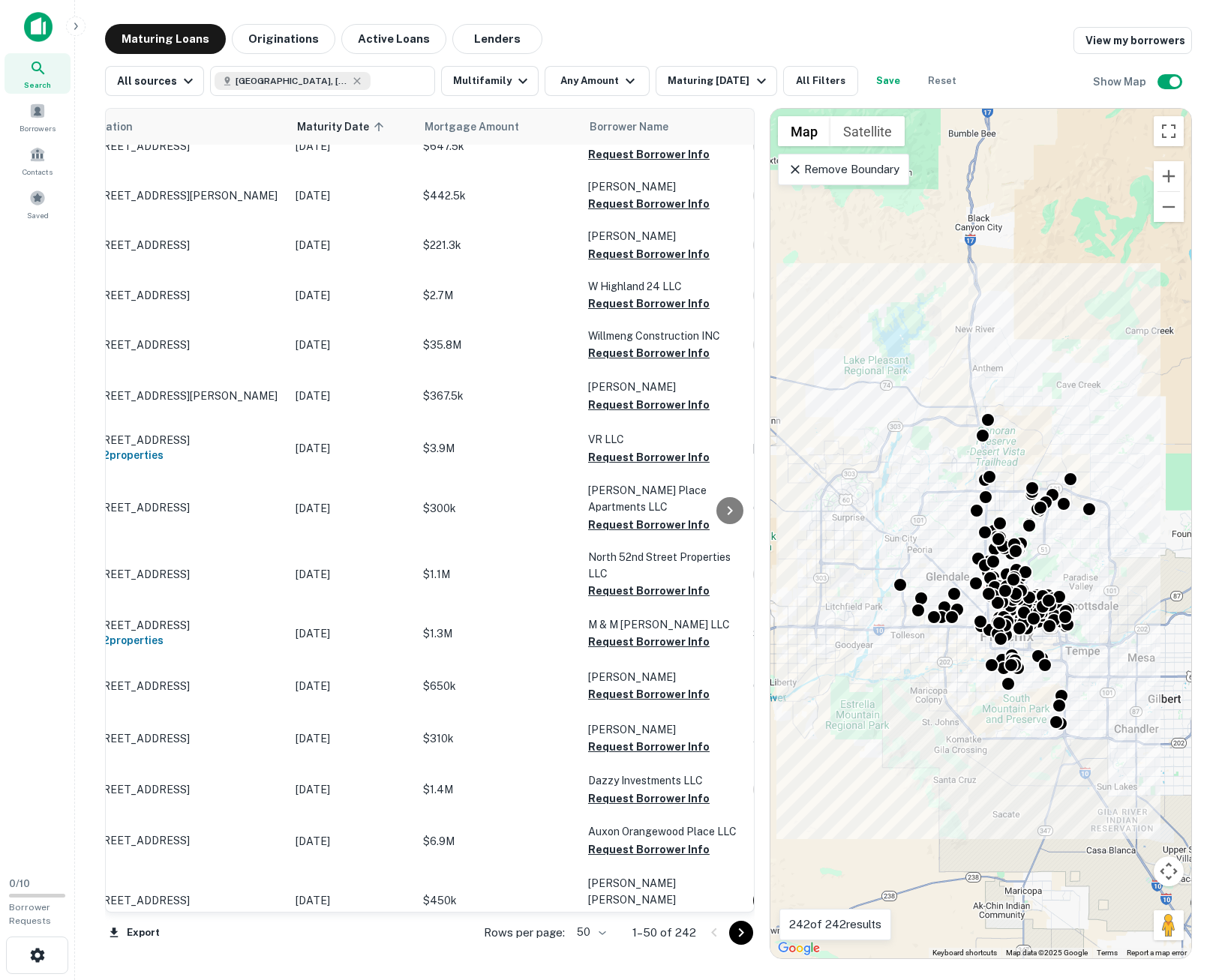
scroll to position [1807, 0]
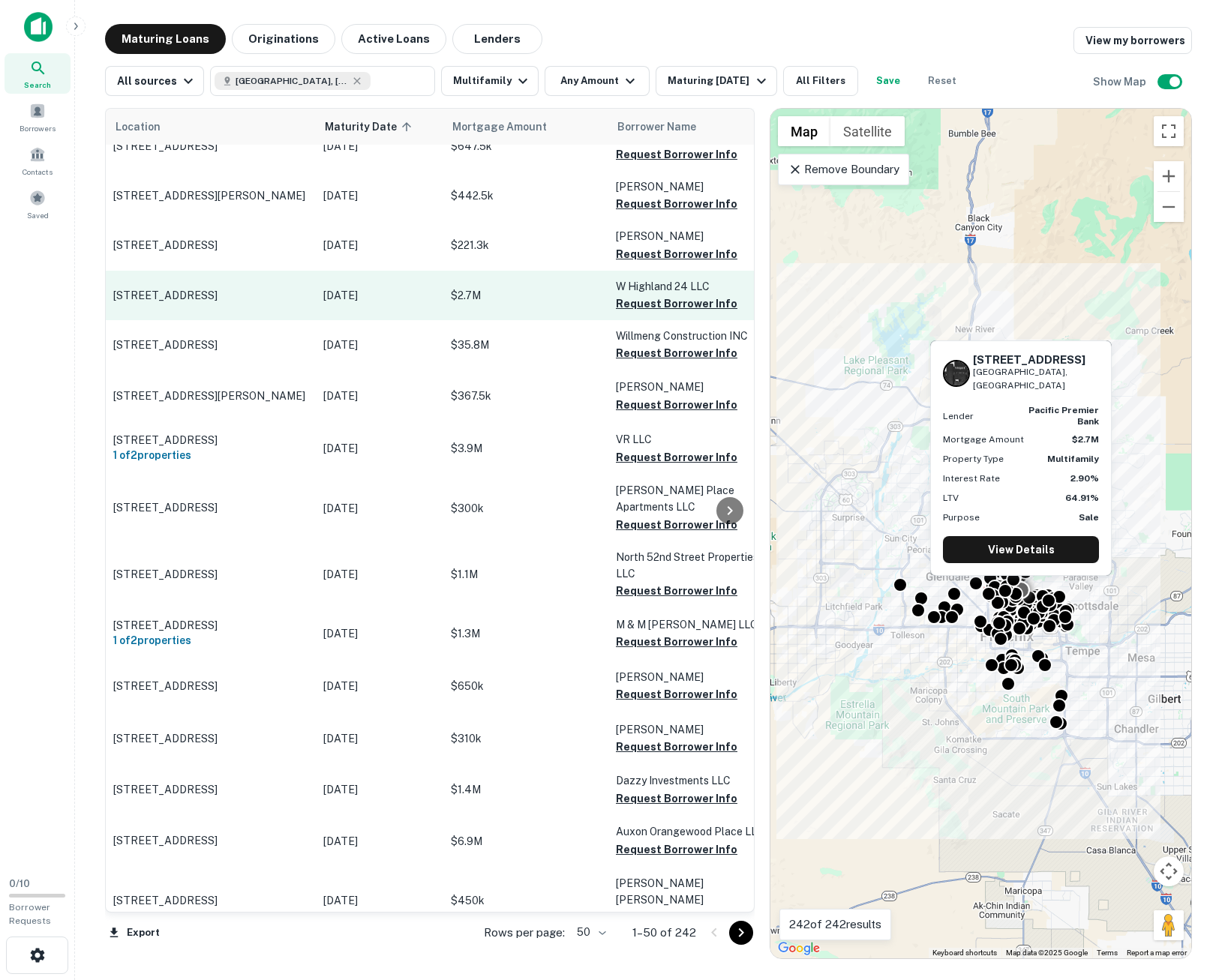
click at [646, 278] on p "W Highland 24 LLC" at bounding box center [690, 287] width 150 height 17
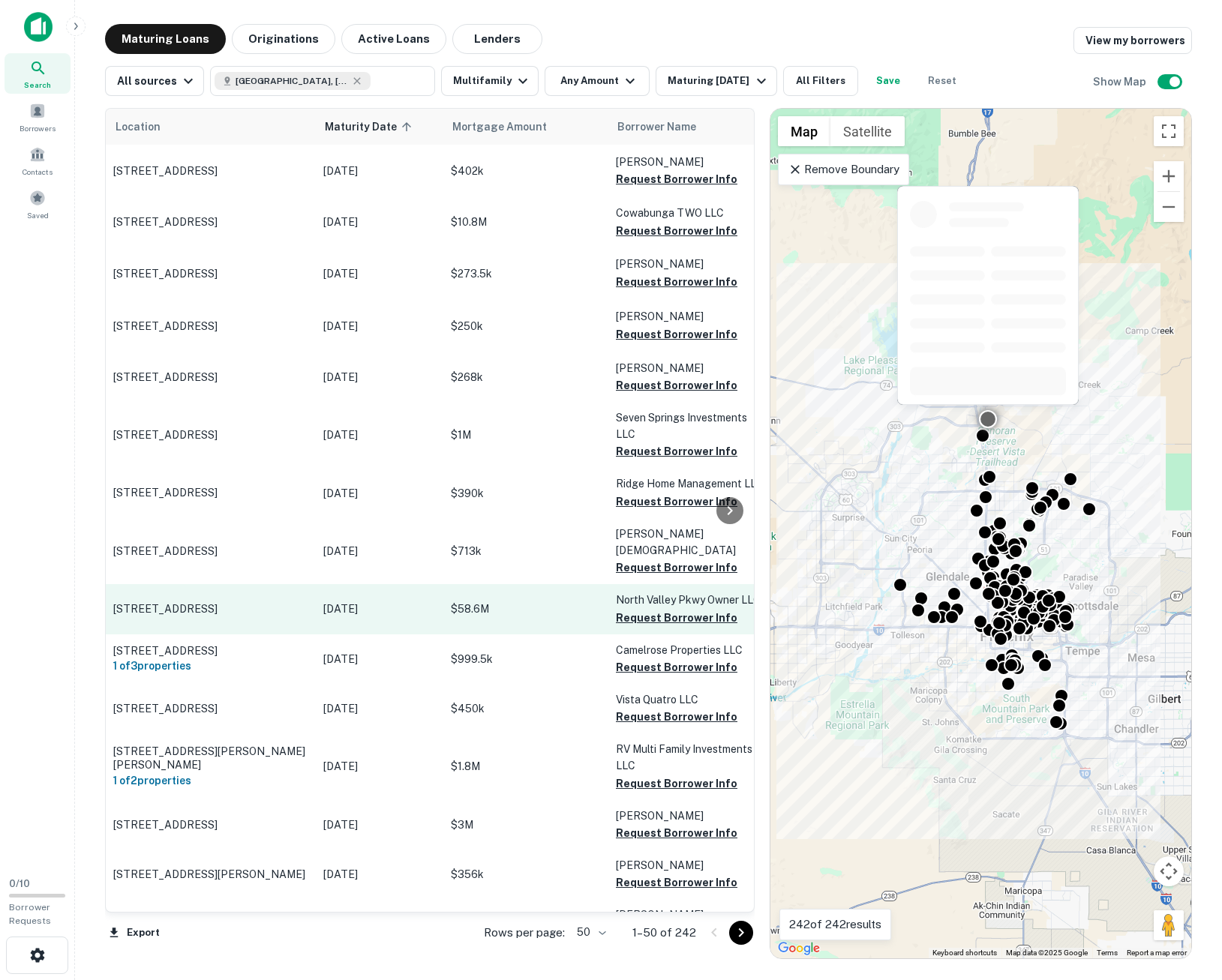
scroll to position [0, 0]
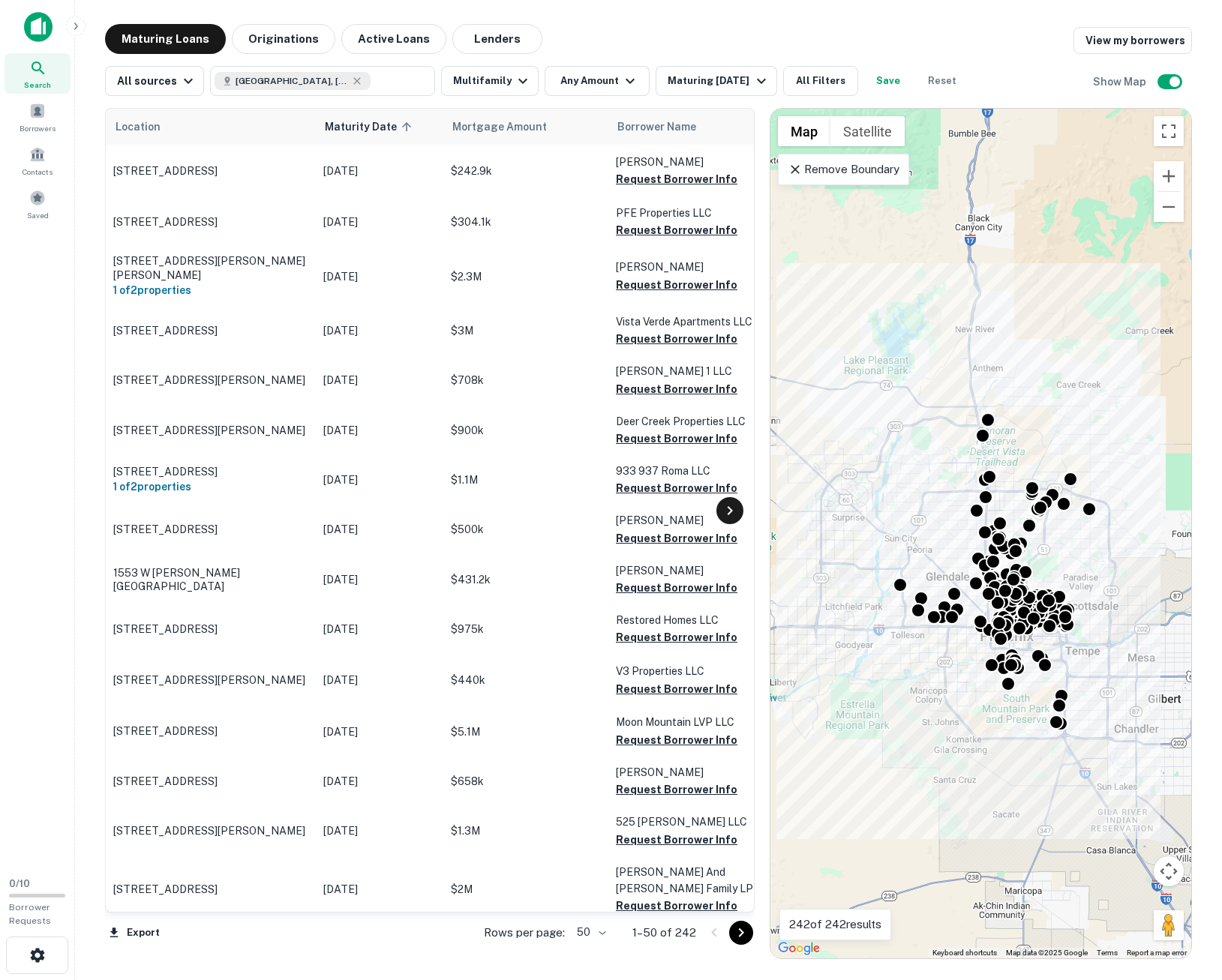
click at [737, 514] on icon at bounding box center [730, 511] width 18 height 18
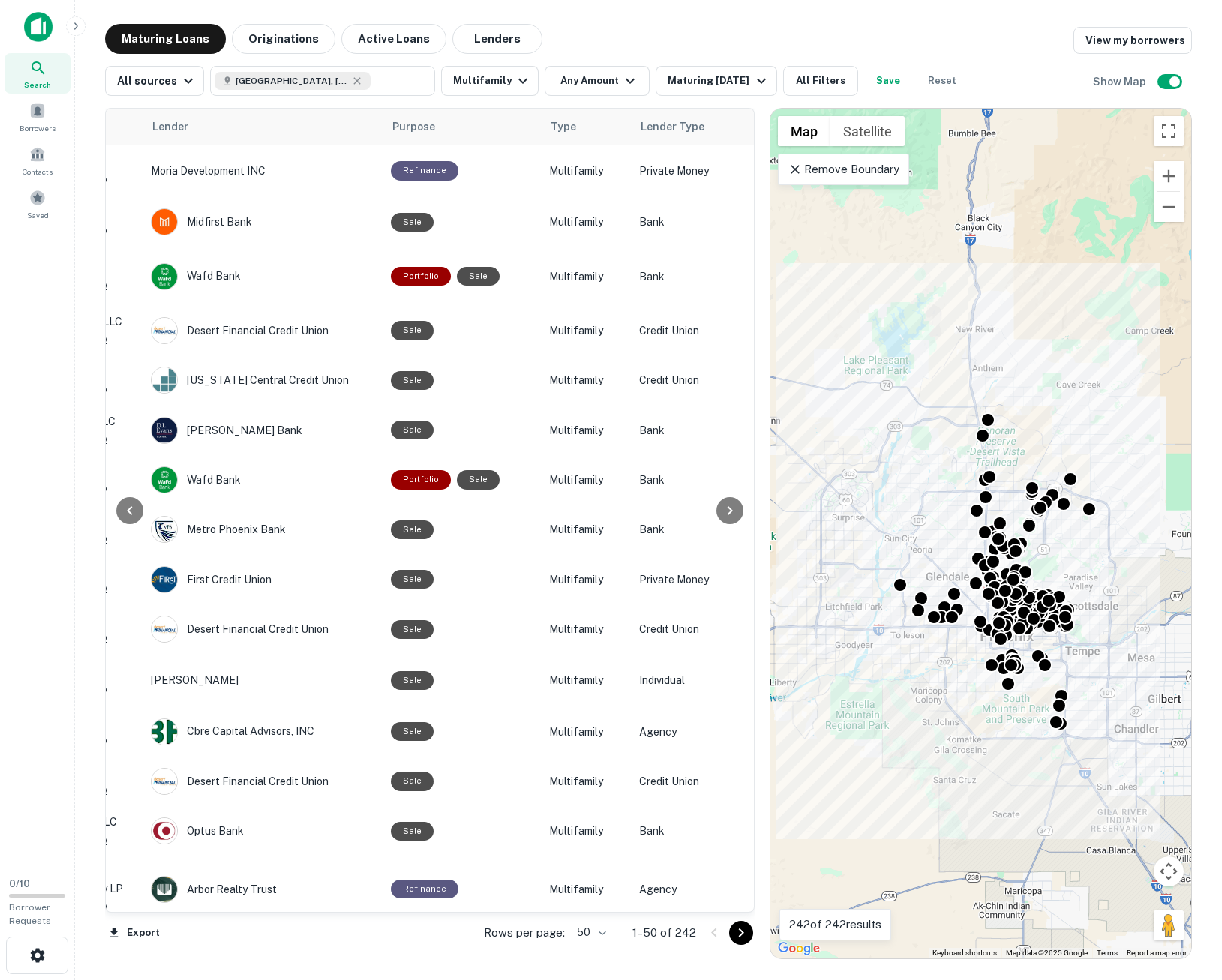
click at [740, 519] on div at bounding box center [730, 510] width 30 height 803
click at [737, 515] on icon at bounding box center [730, 511] width 18 height 18
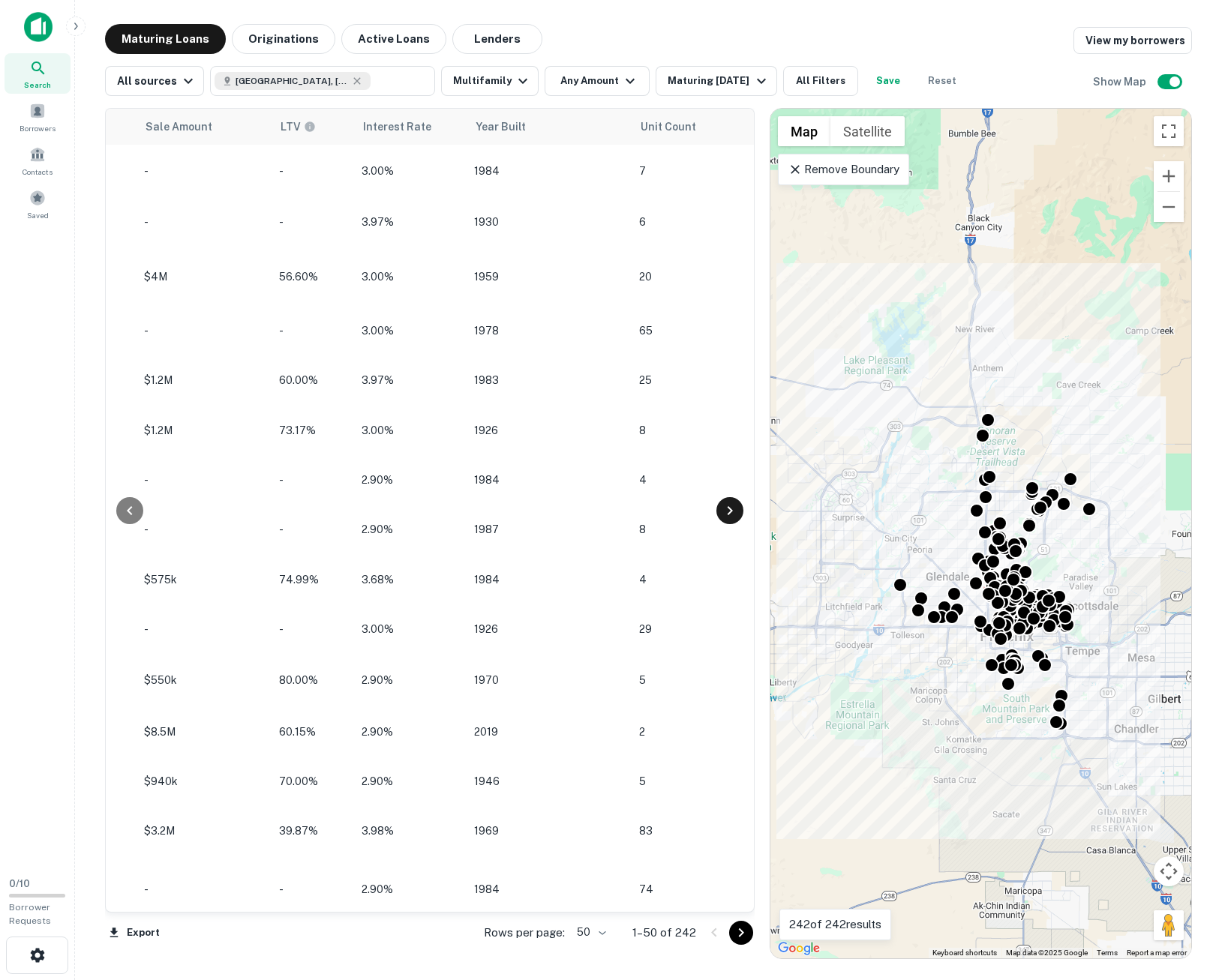
click at [735, 515] on icon at bounding box center [730, 511] width 18 height 18
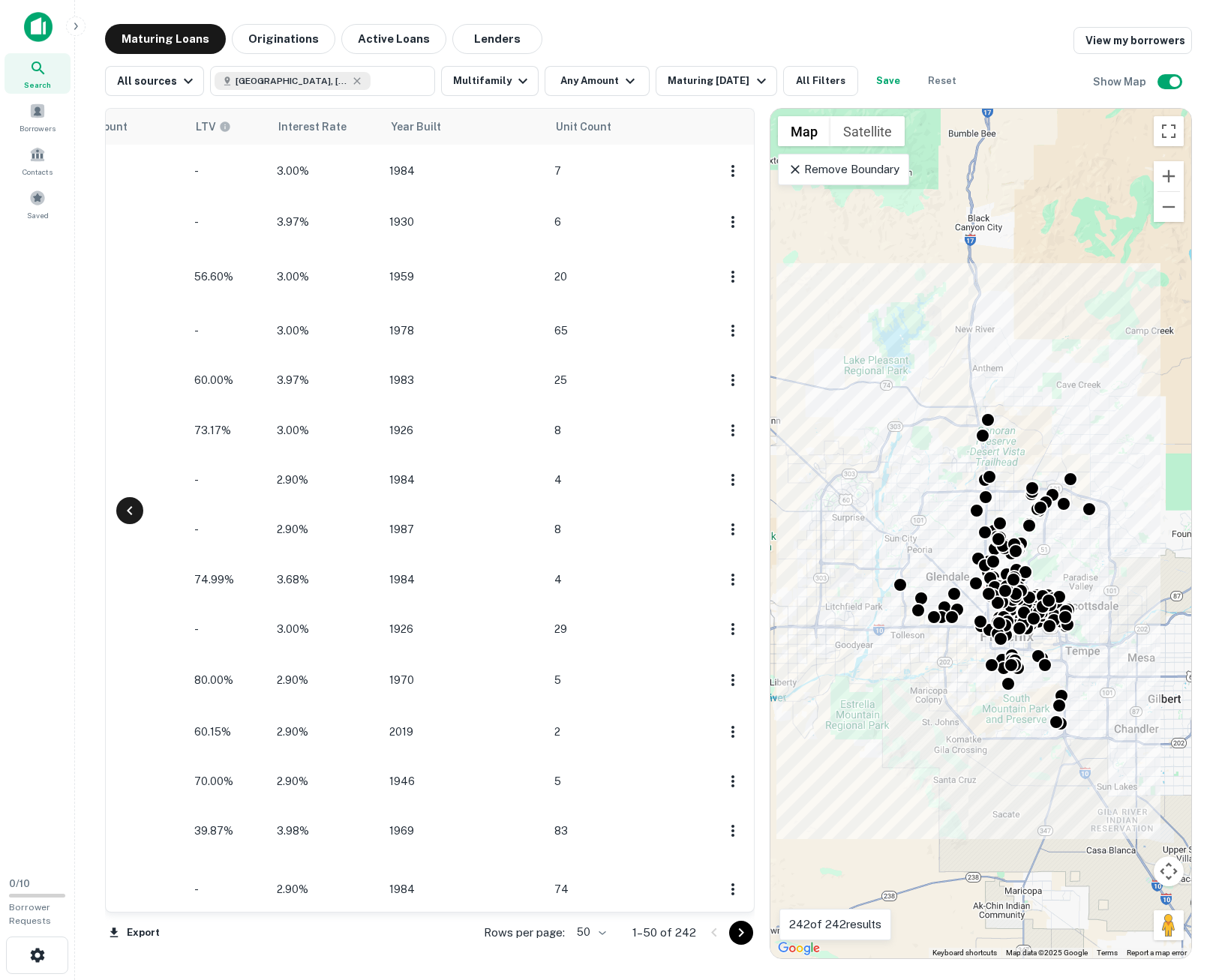
click at [126, 517] on icon at bounding box center [129, 511] width 18 height 18
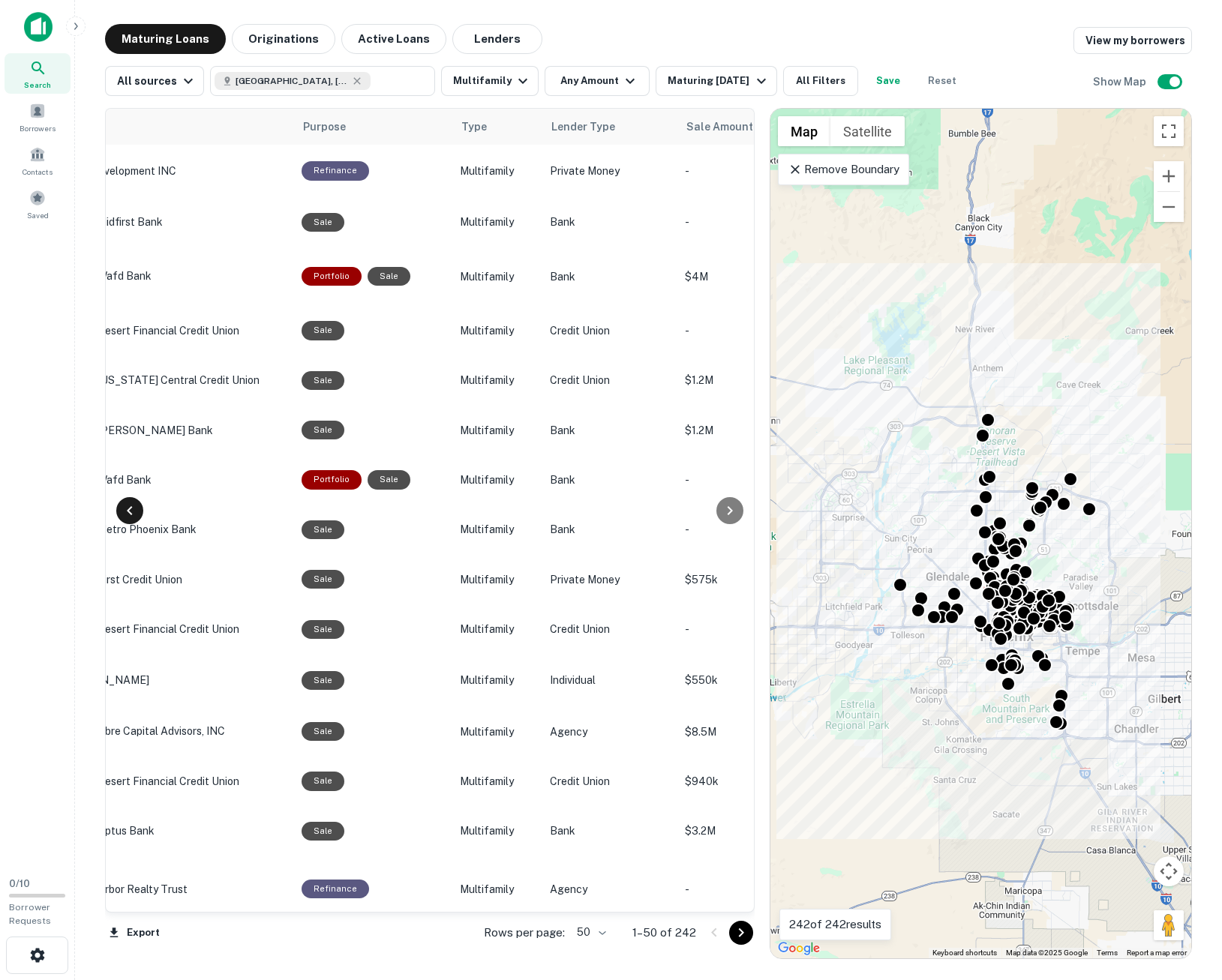
click at [126, 516] on icon at bounding box center [129, 511] width 18 height 18
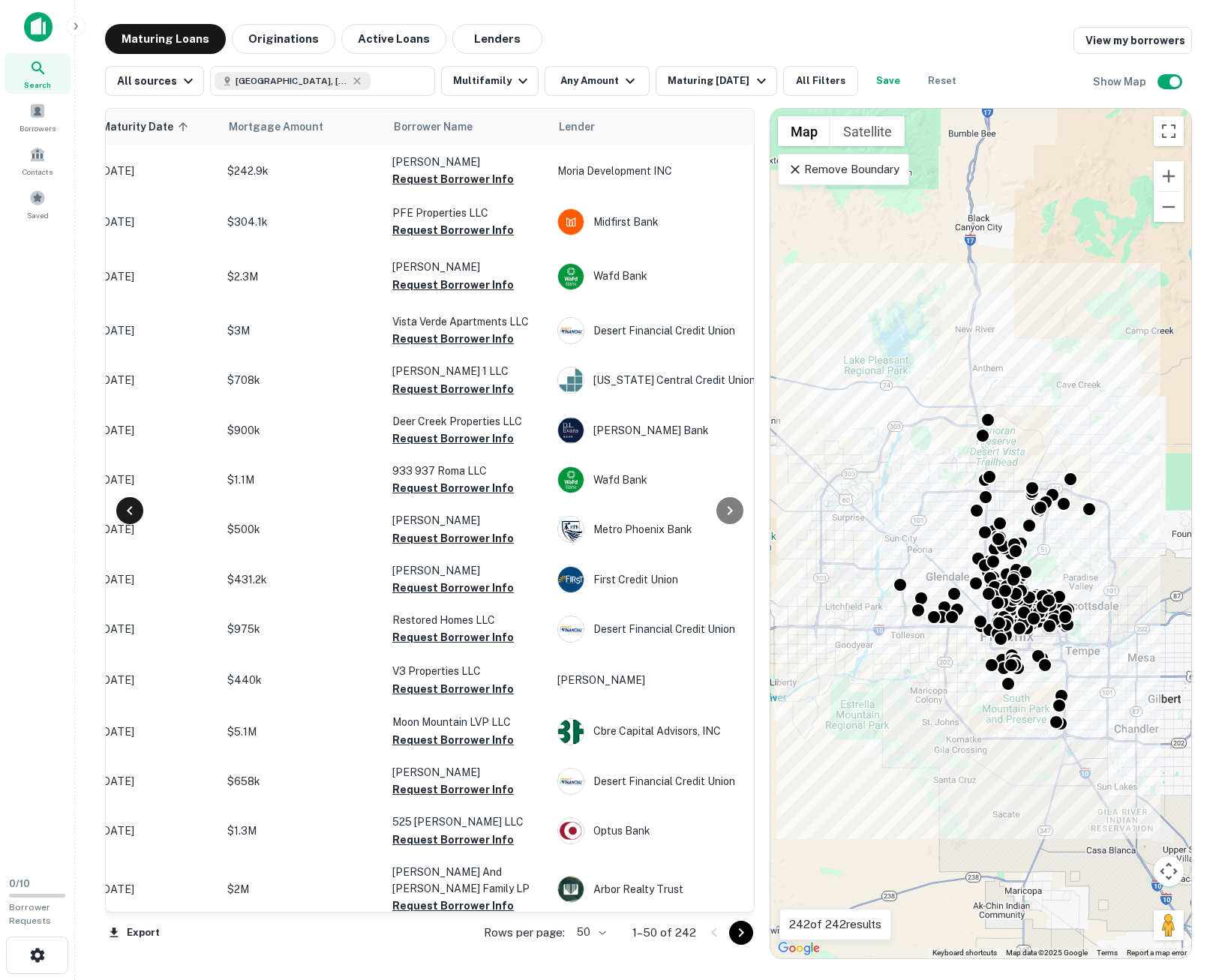
scroll to position [0, 90]
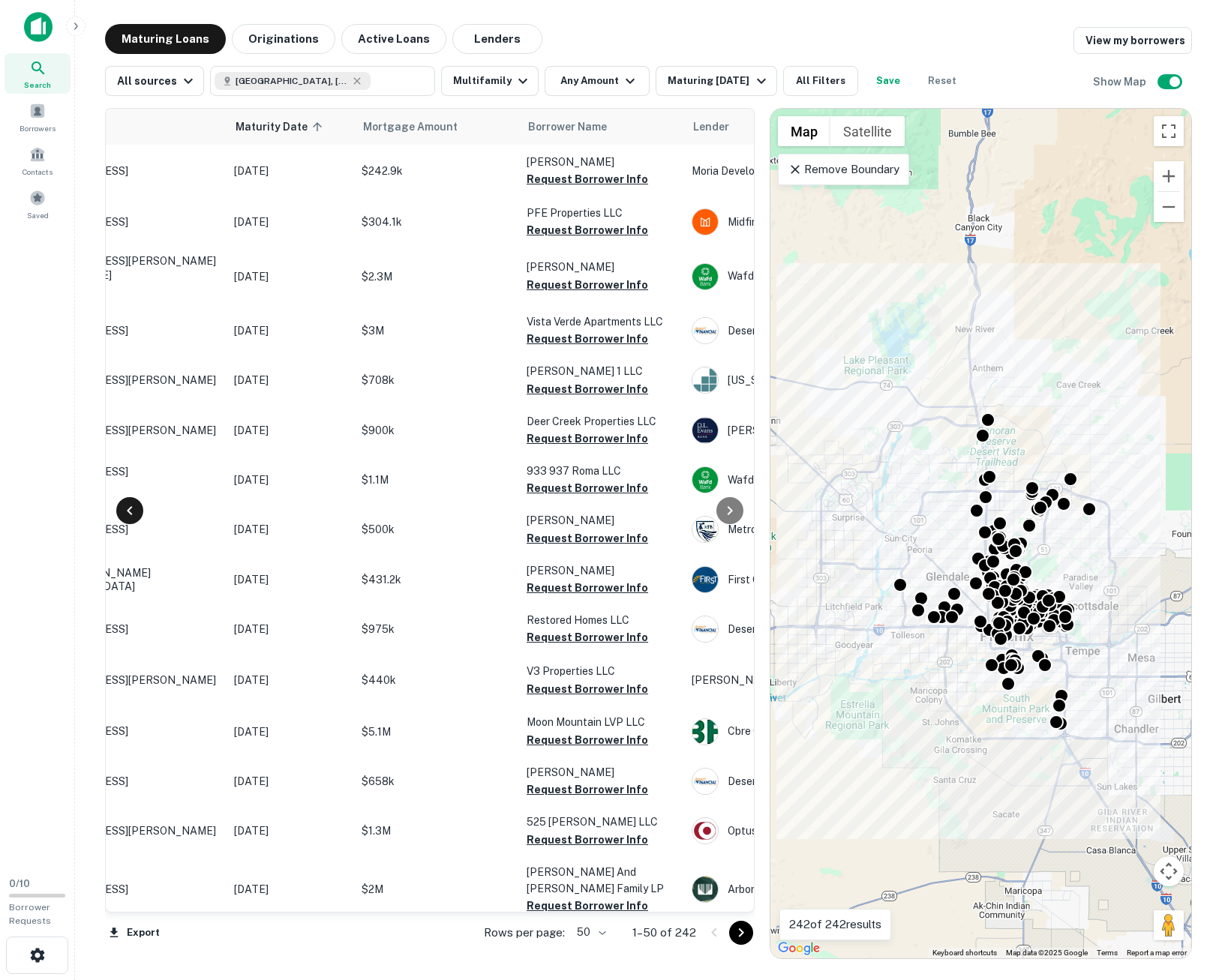
click at [126, 516] on icon at bounding box center [129, 511] width 18 height 18
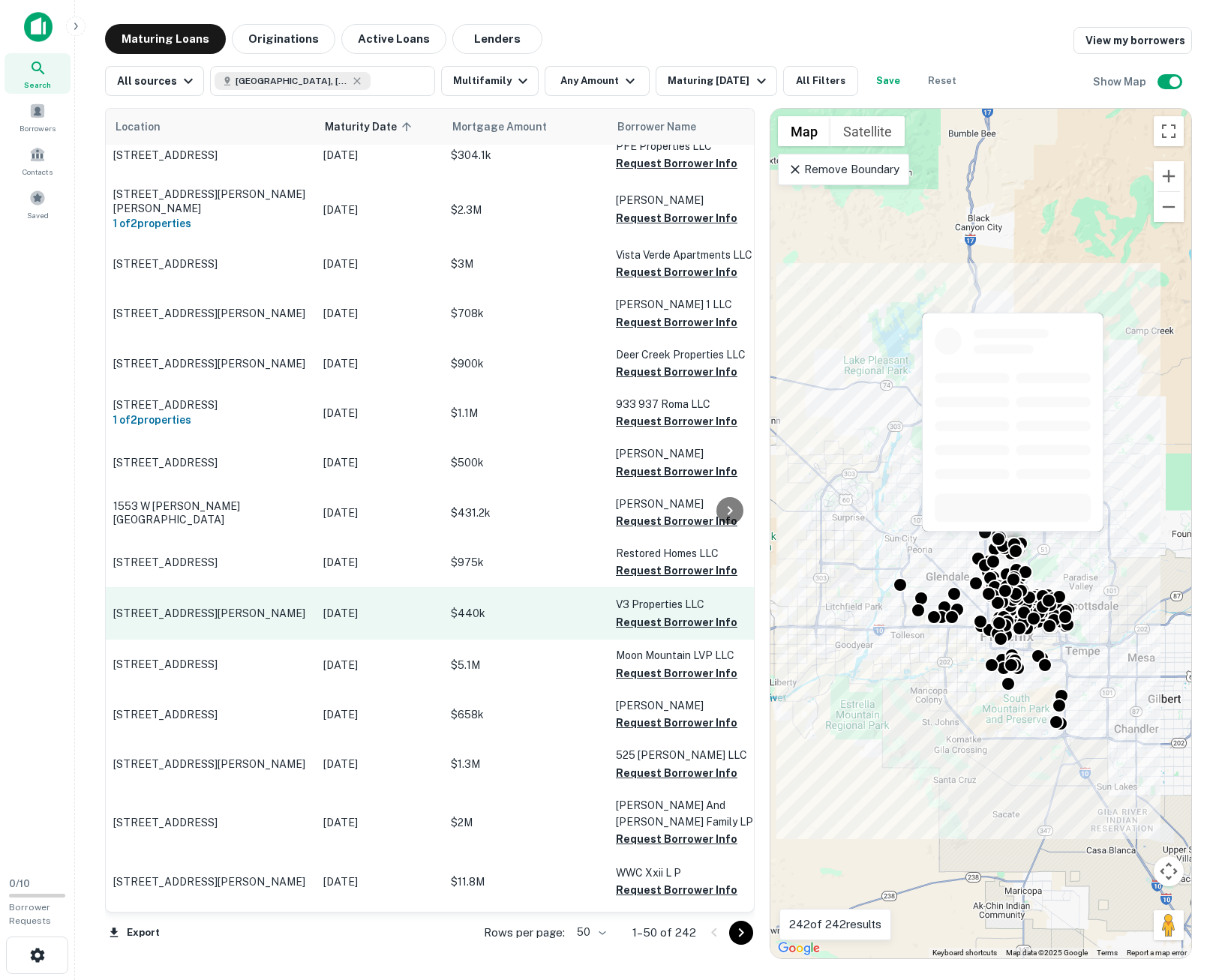
scroll to position [0, 0]
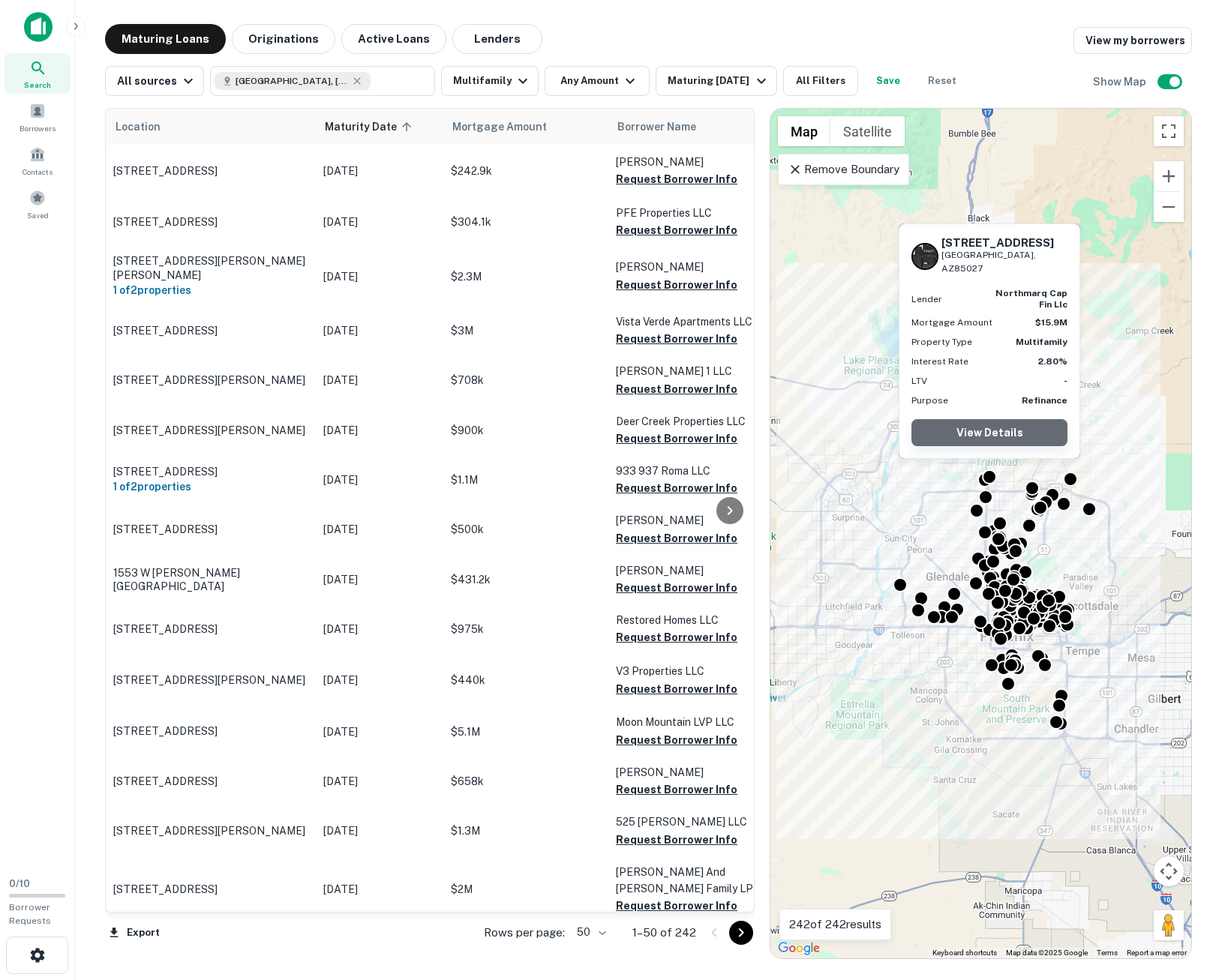
click at [994, 438] on link "View Details" at bounding box center [989, 432] width 156 height 27
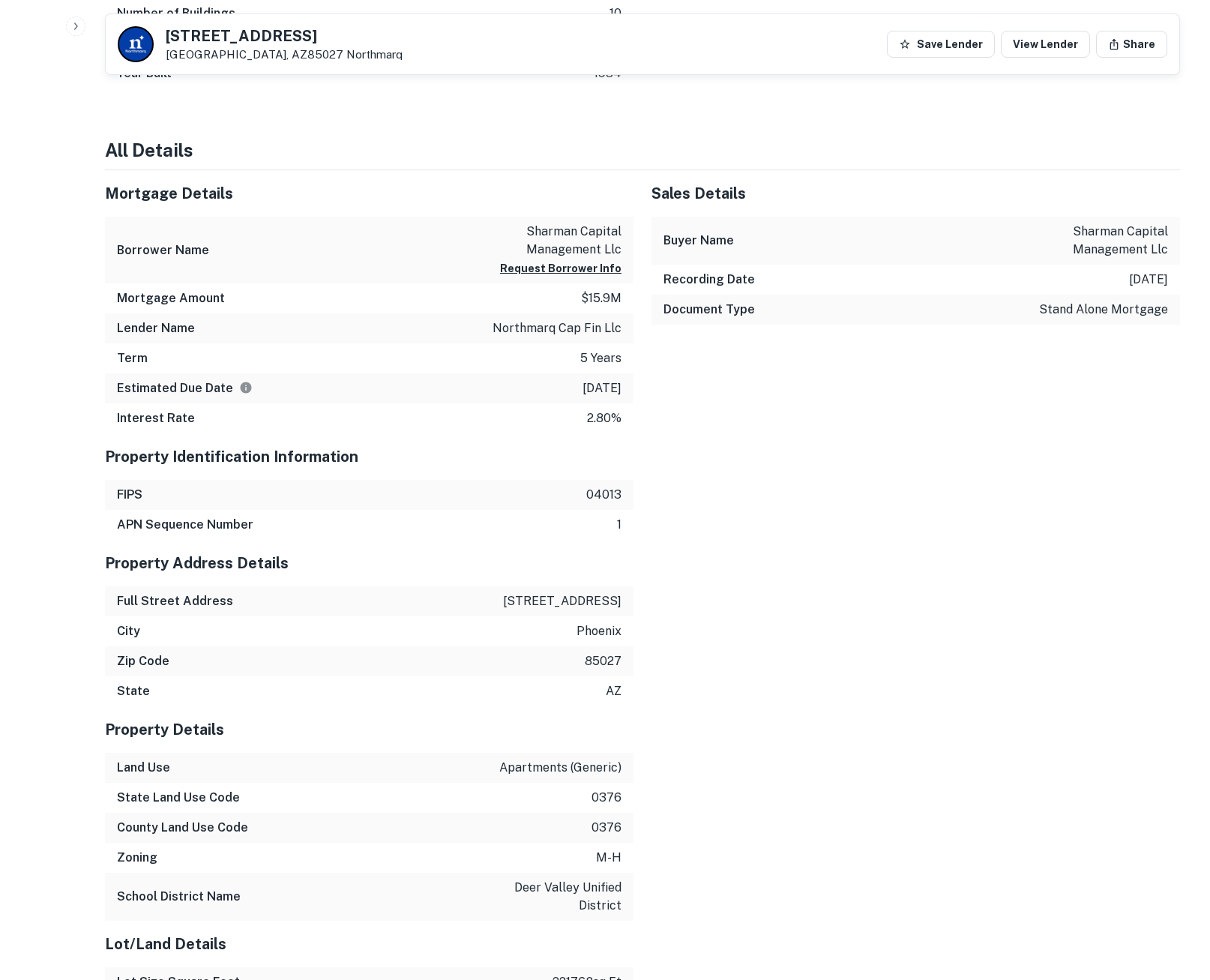
scroll to position [1164, 0]
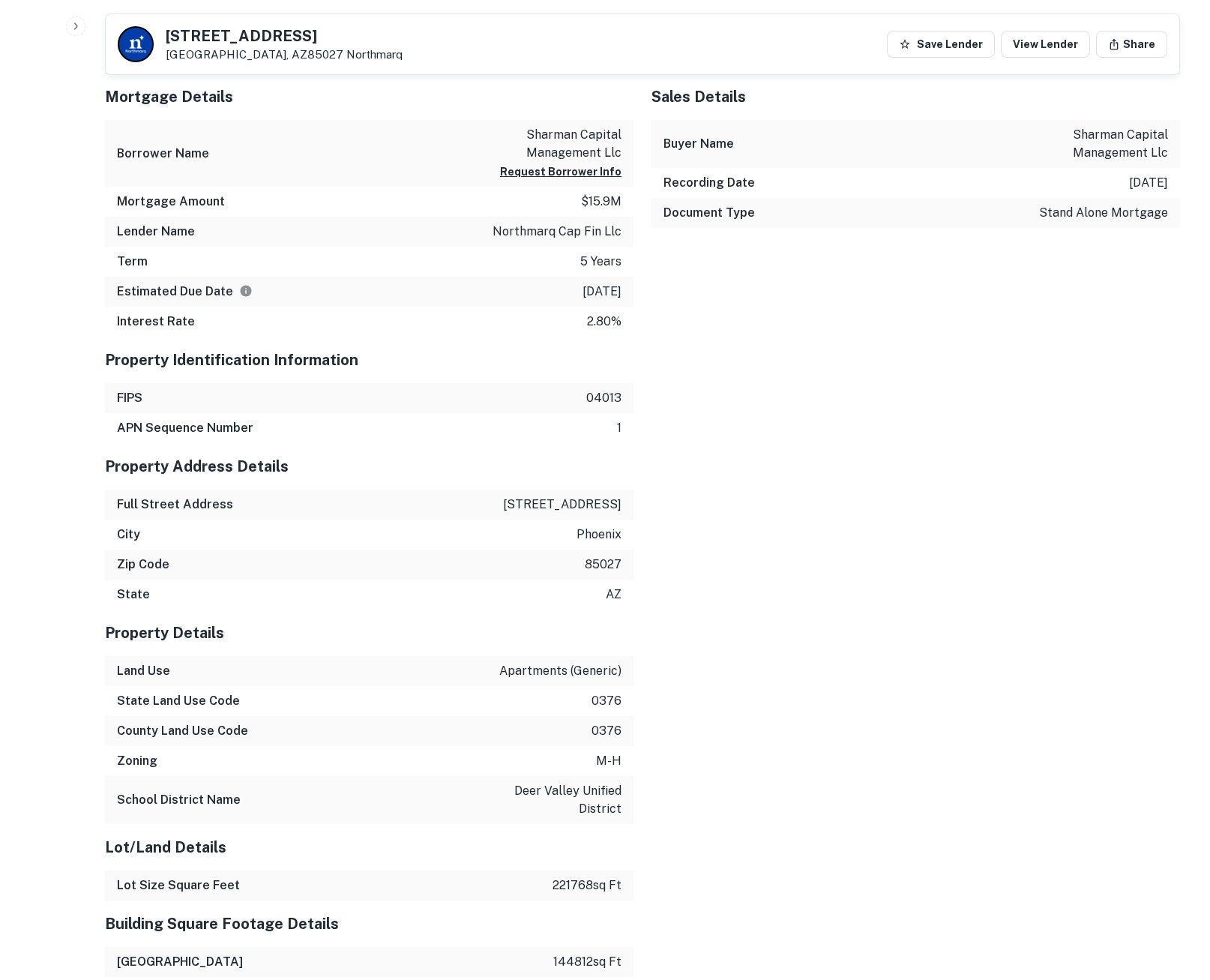
click at [508, 383] on div "FIPS 04013" at bounding box center [369, 398] width 529 height 30
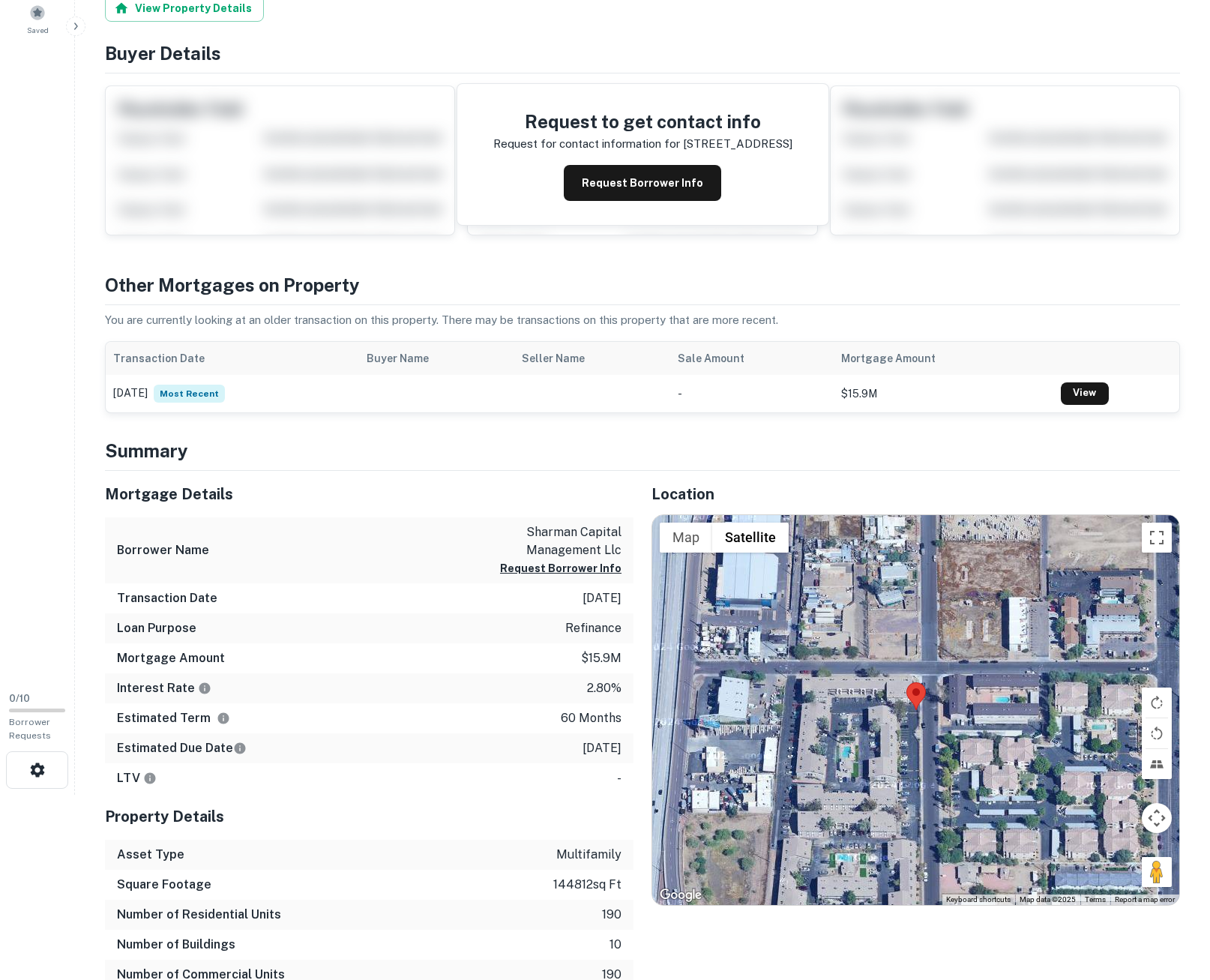
scroll to position [0, 0]
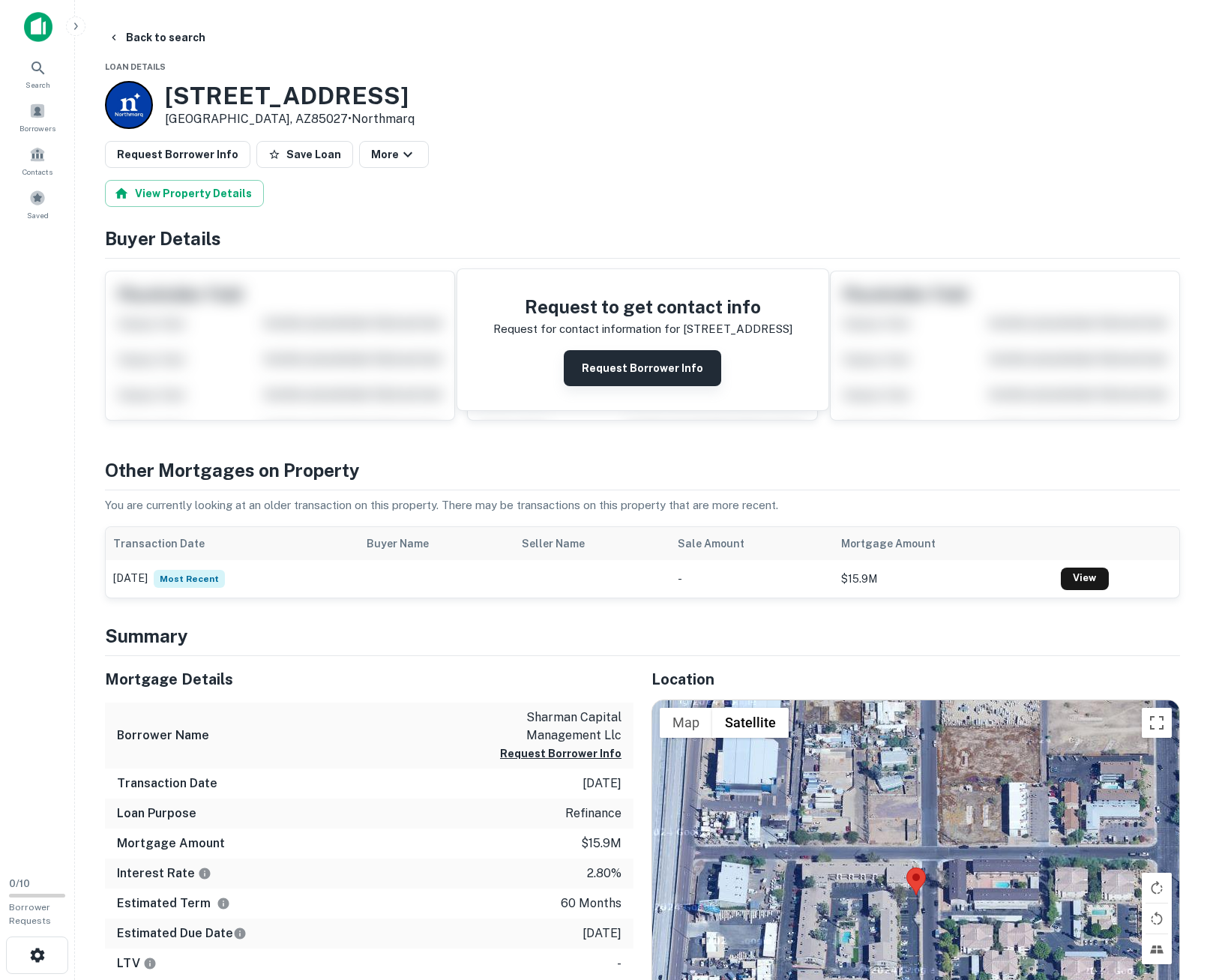
click at [651, 367] on button "Request Borrower Info" at bounding box center [642, 368] width 157 height 36
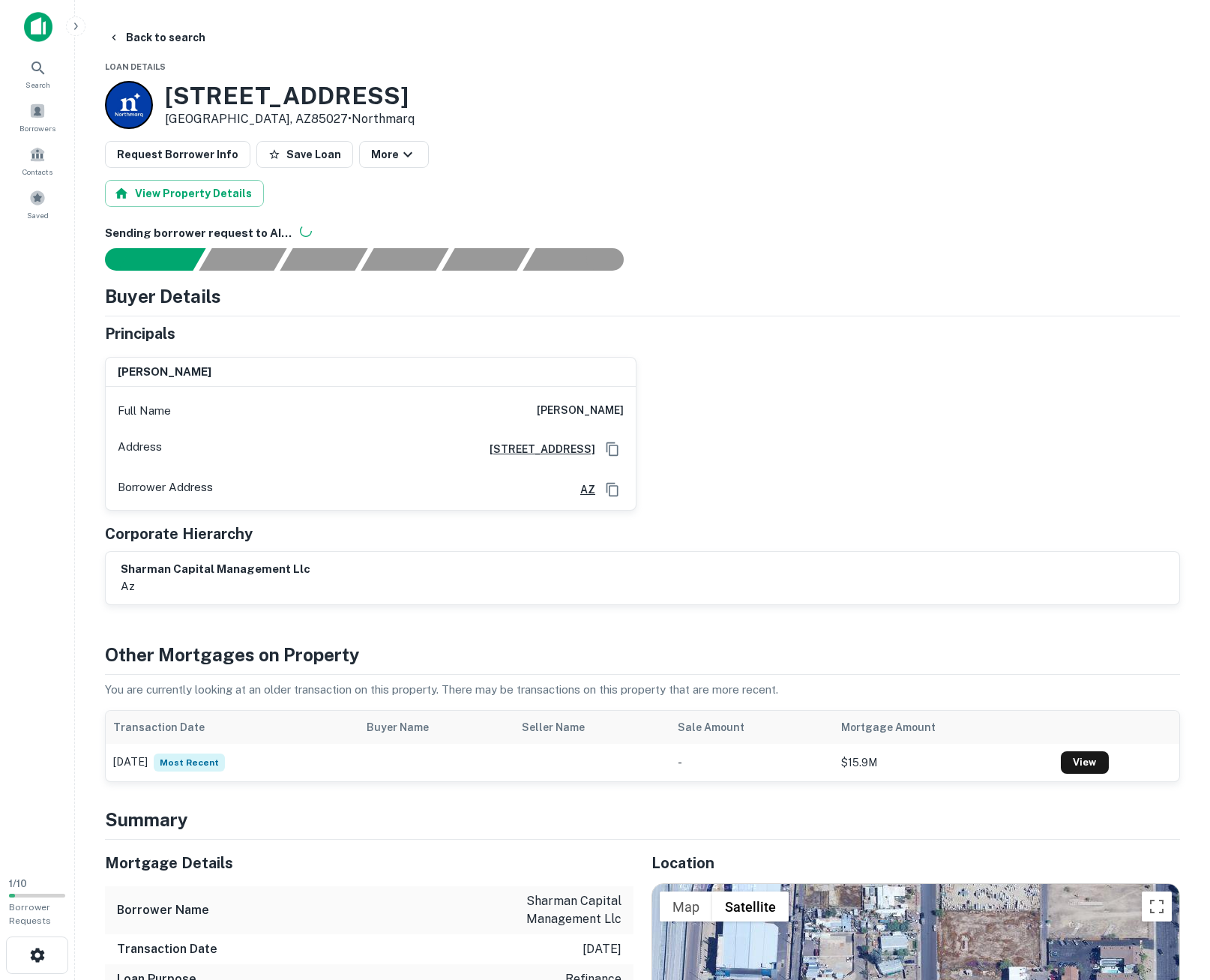
click at [456, 600] on div "sharman capital management llc az" at bounding box center [642, 578] width 1073 height 53
click at [201, 150] on button "Request Borrower Info" at bounding box center [177, 154] width 145 height 27
click at [1125, 38] on link "View Request" at bounding box center [1118, 34] width 77 height 14
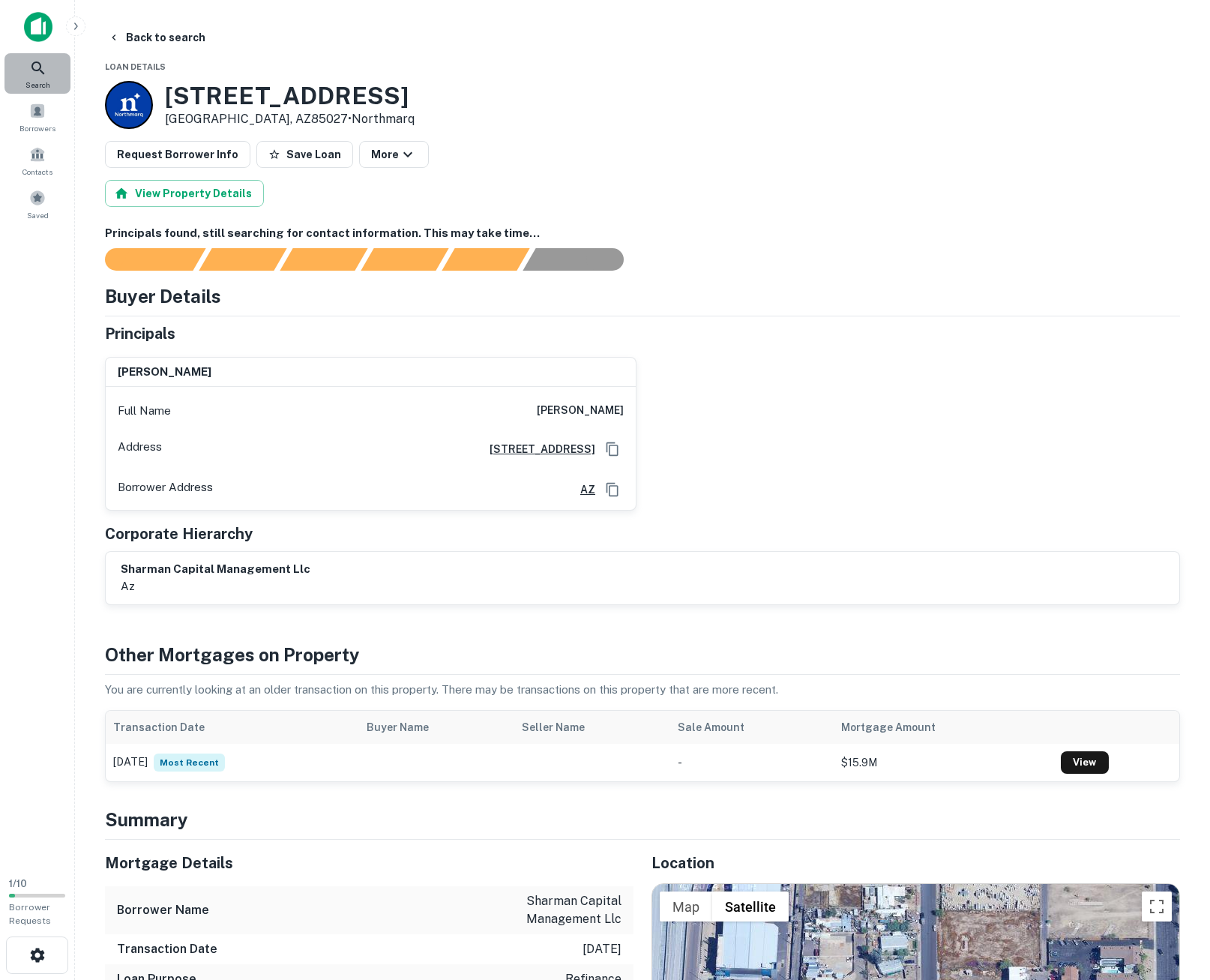
click at [32, 72] on icon at bounding box center [38, 68] width 18 height 18
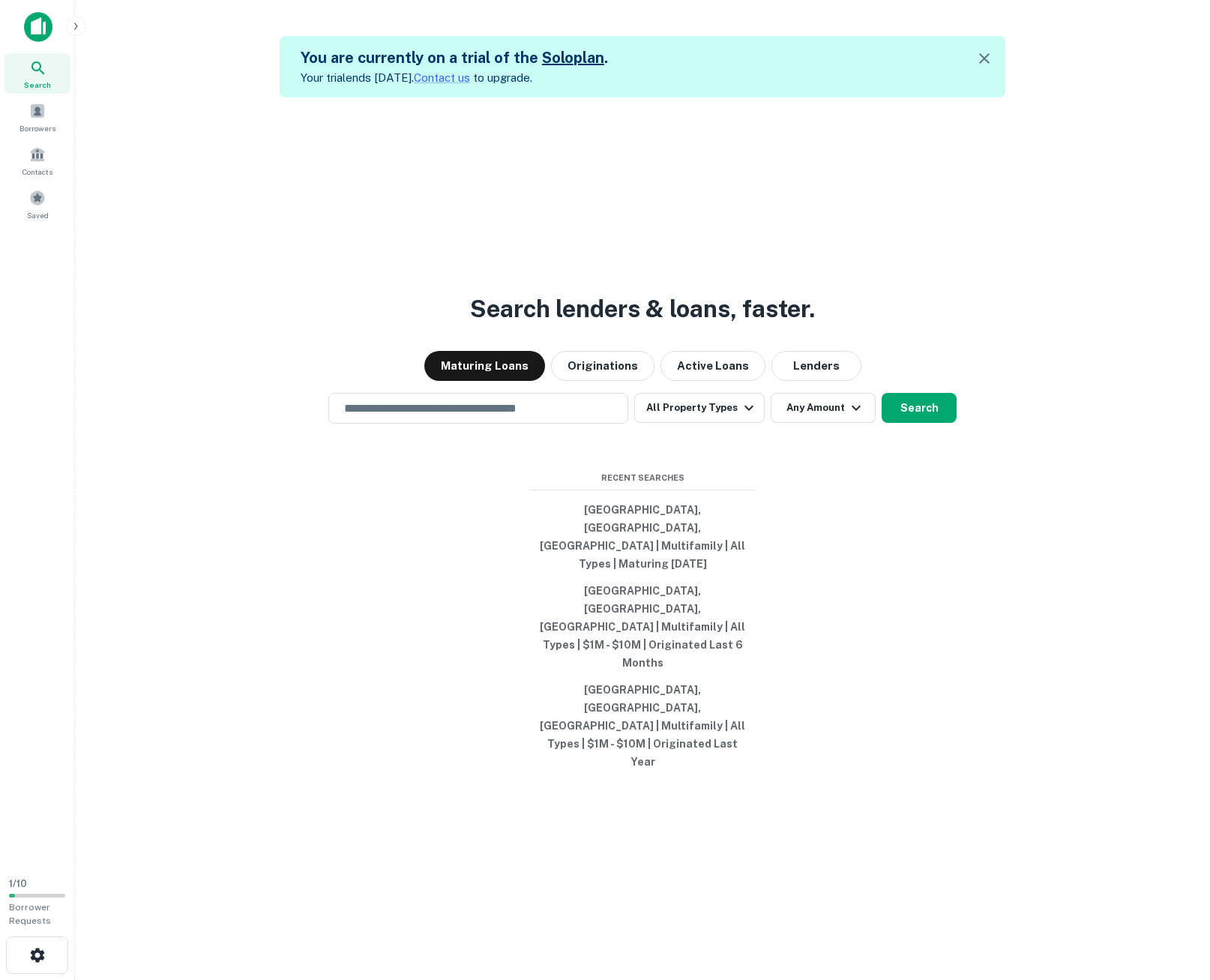
click at [575, 62] on link "Solo plan" at bounding box center [573, 58] width 62 height 18
